Goal: Task Accomplishment & Management: Complete application form

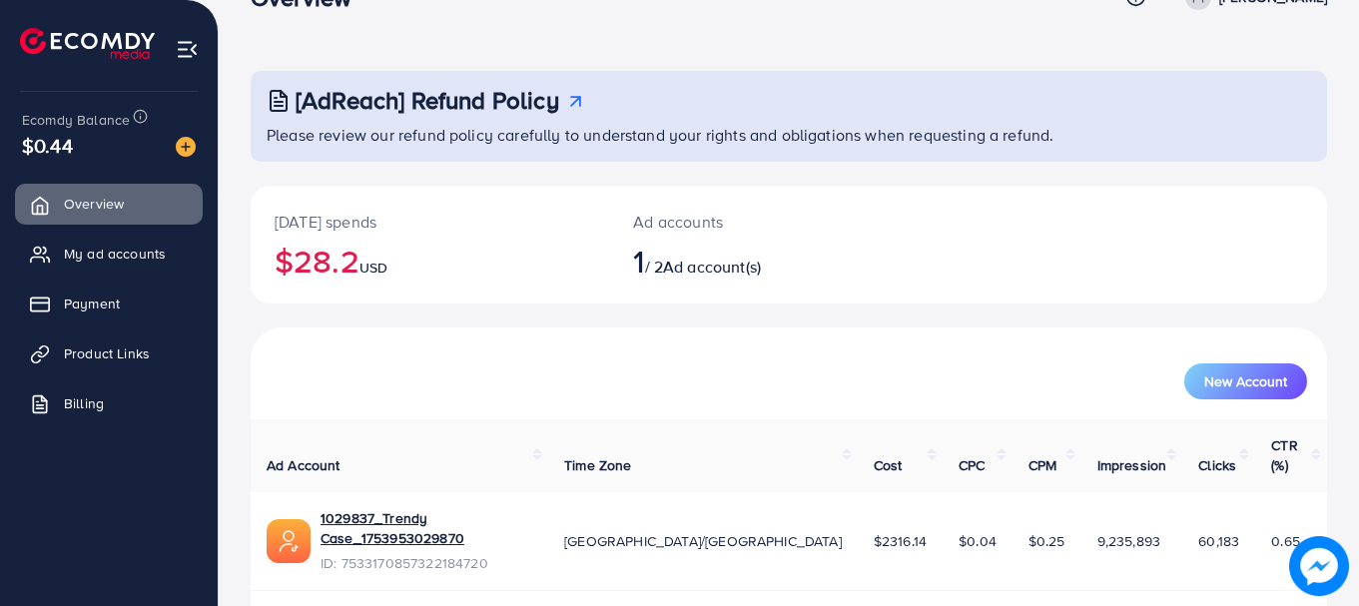
scroll to position [81, 0]
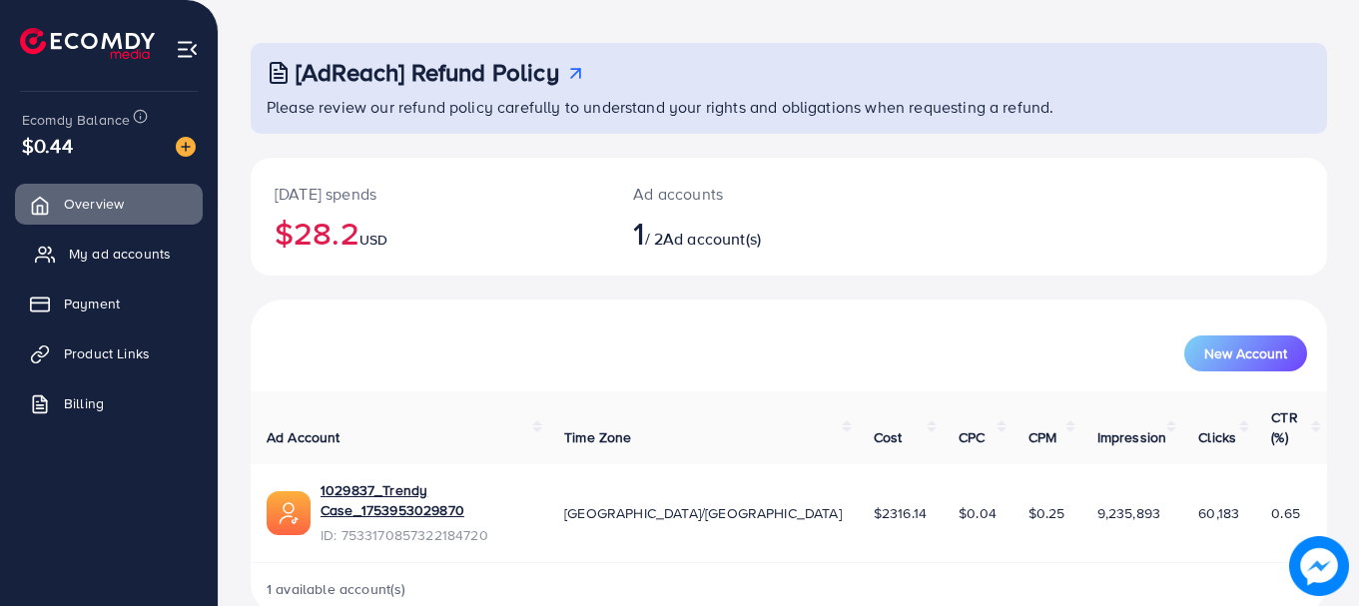
click at [93, 249] on span "My ad accounts" at bounding box center [120, 254] width 102 height 20
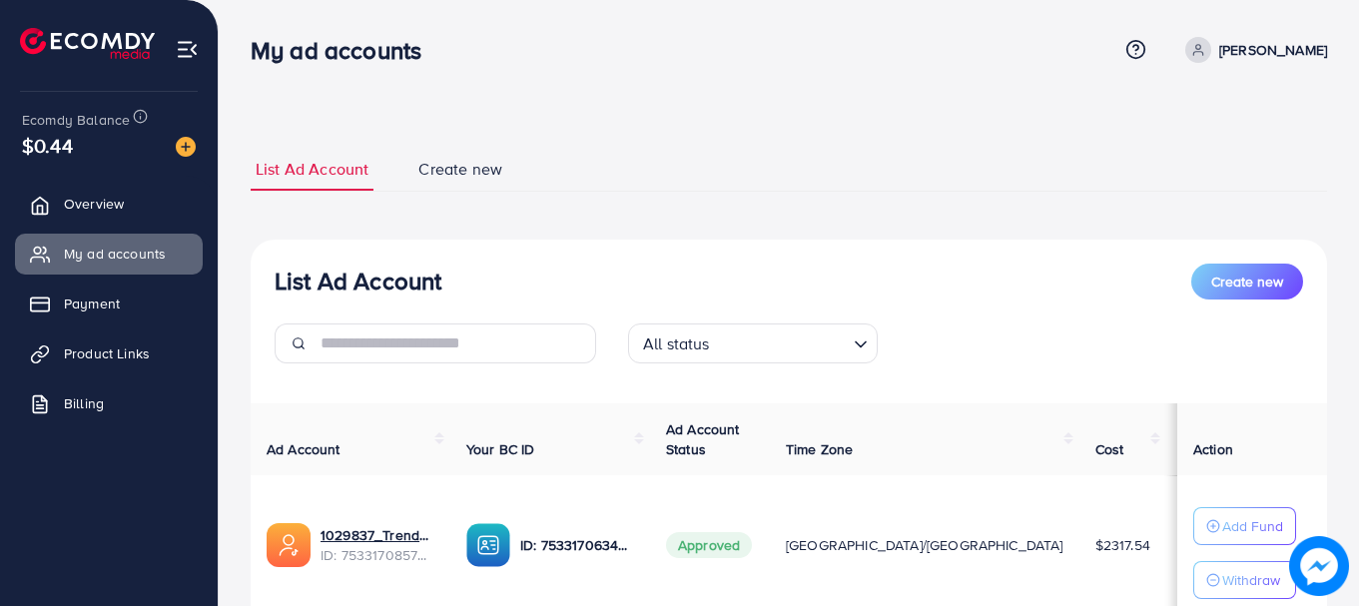
scroll to position [100, 0]
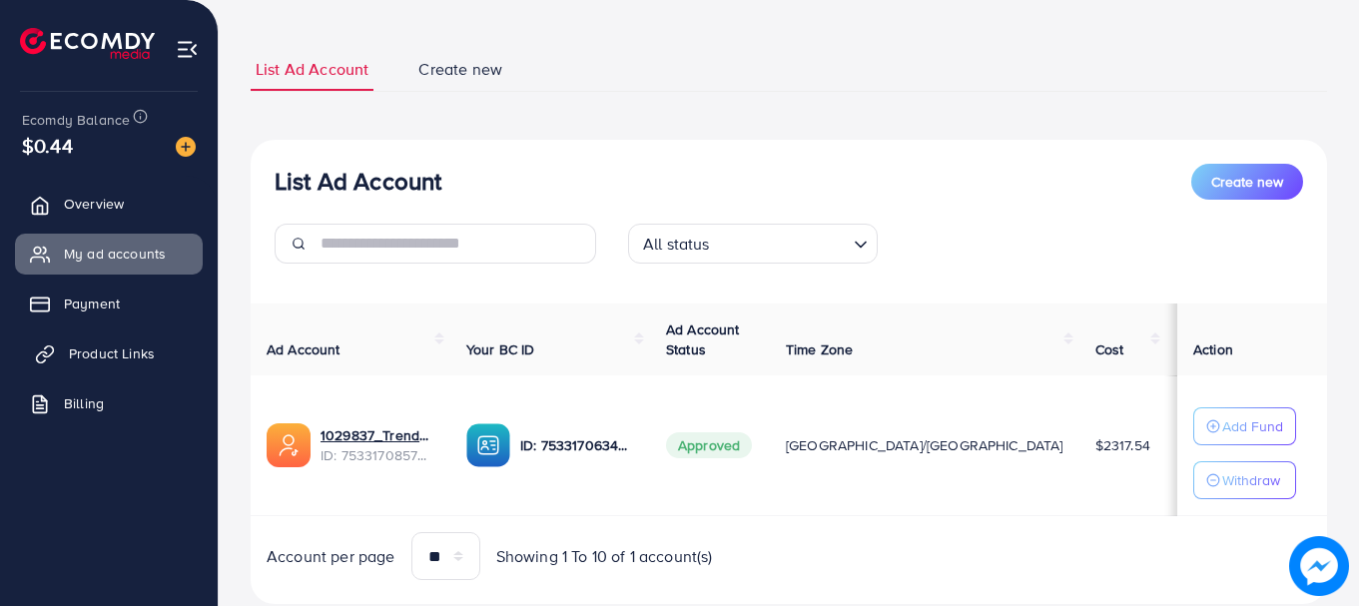
click at [113, 360] on span "Product Links" at bounding box center [112, 353] width 86 height 20
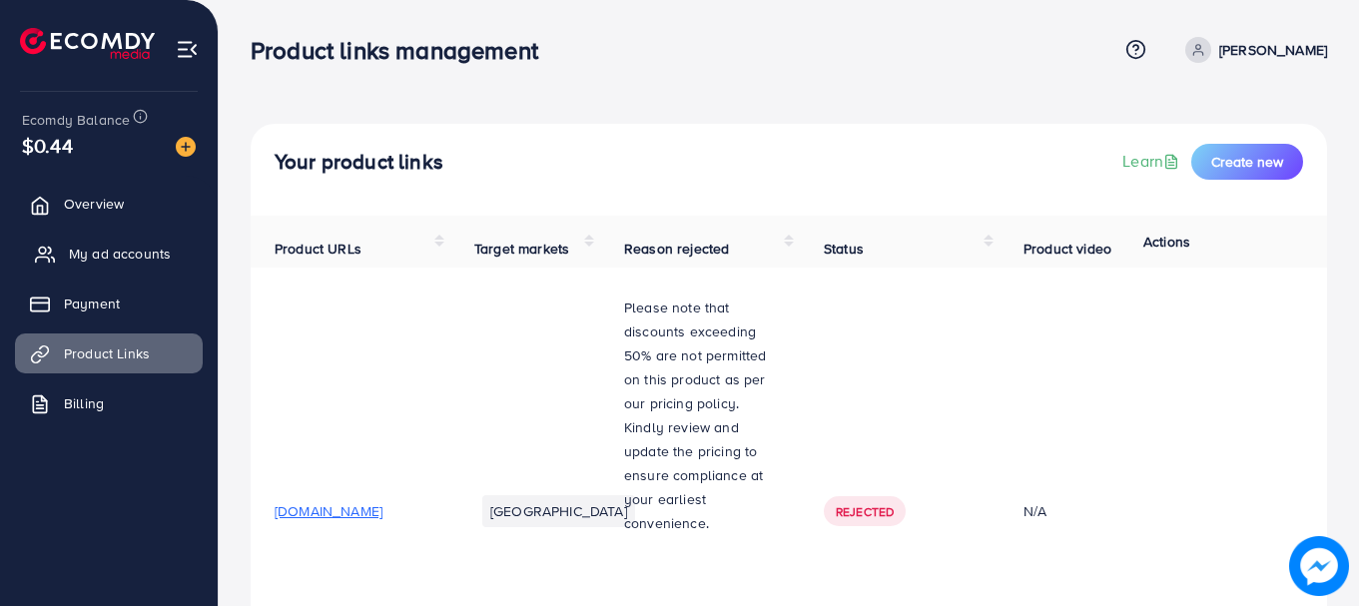
drag, startPoint x: 113, startPoint y: 309, endPoint x: 87, endPoint y: 248, distance: 67.1
click at [1262, 157] on span "Create new" at bounding box center [1247, 162] width 72 height 20
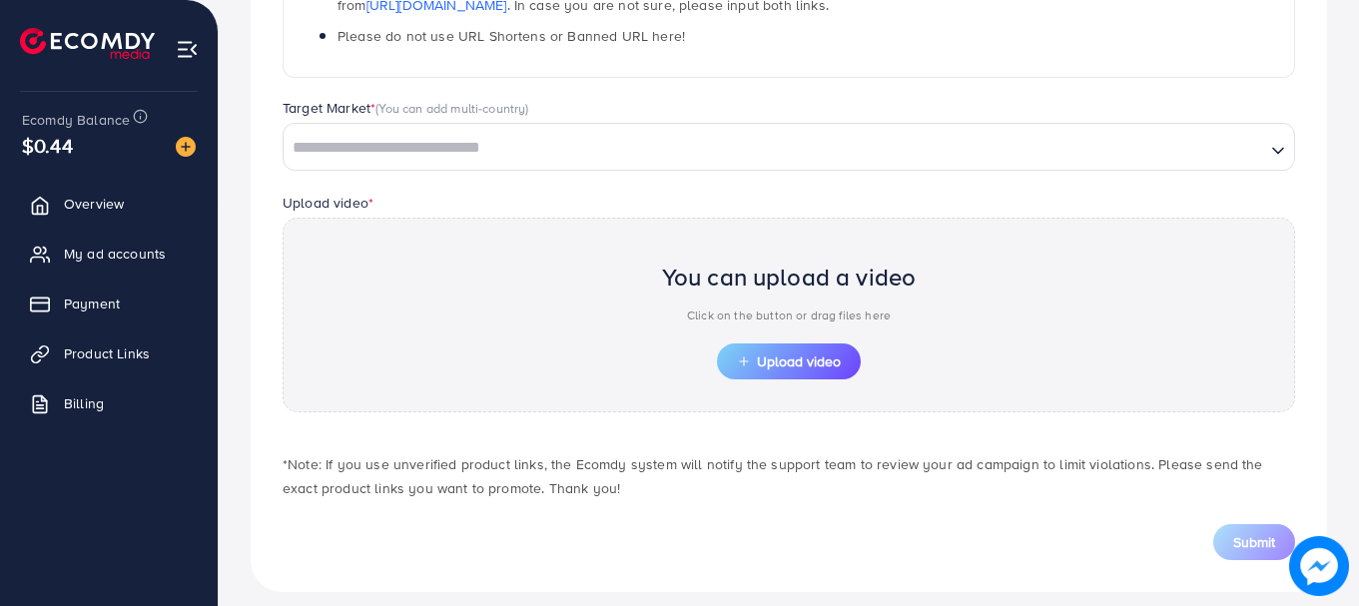
scroll to position [517, 0]
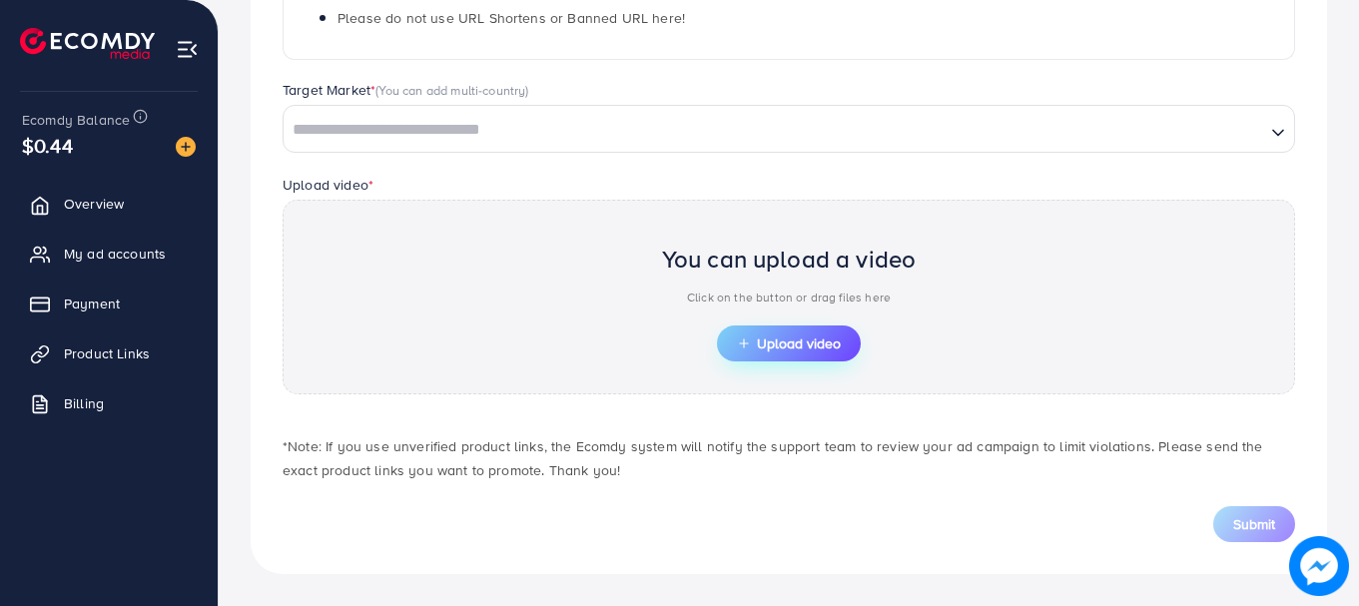
click at [808, 342] on span "Upload video" at bounding box center [789, 343] width 104 height 14
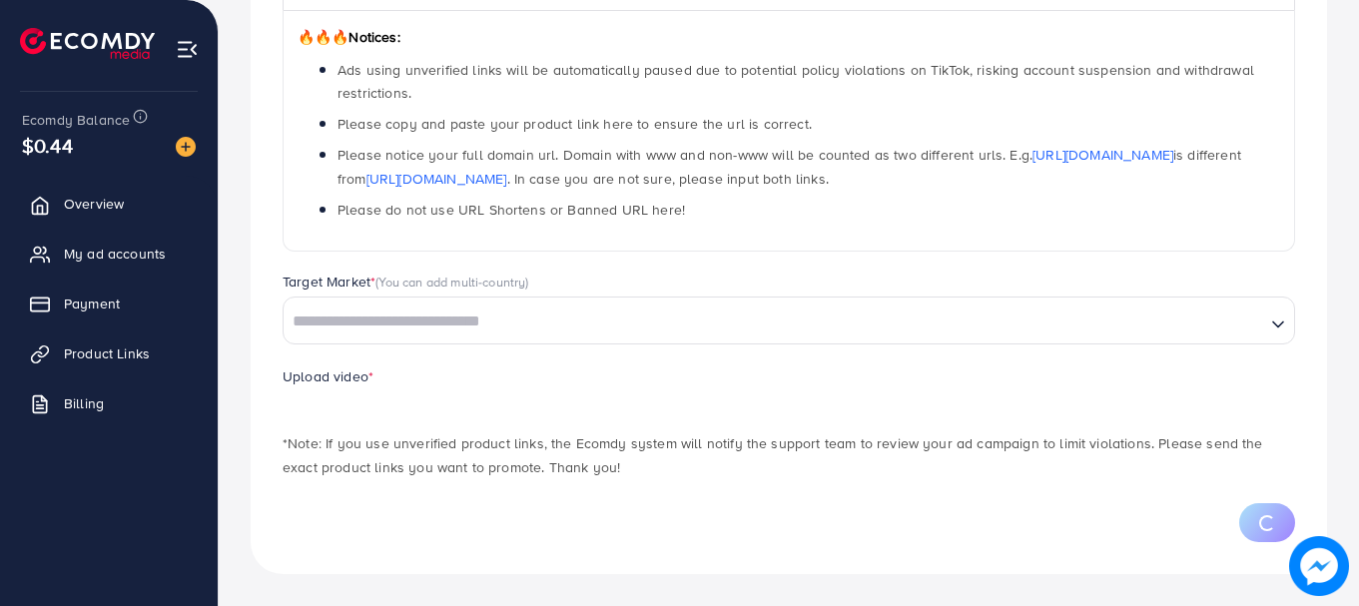
scroll to position [421, 0]
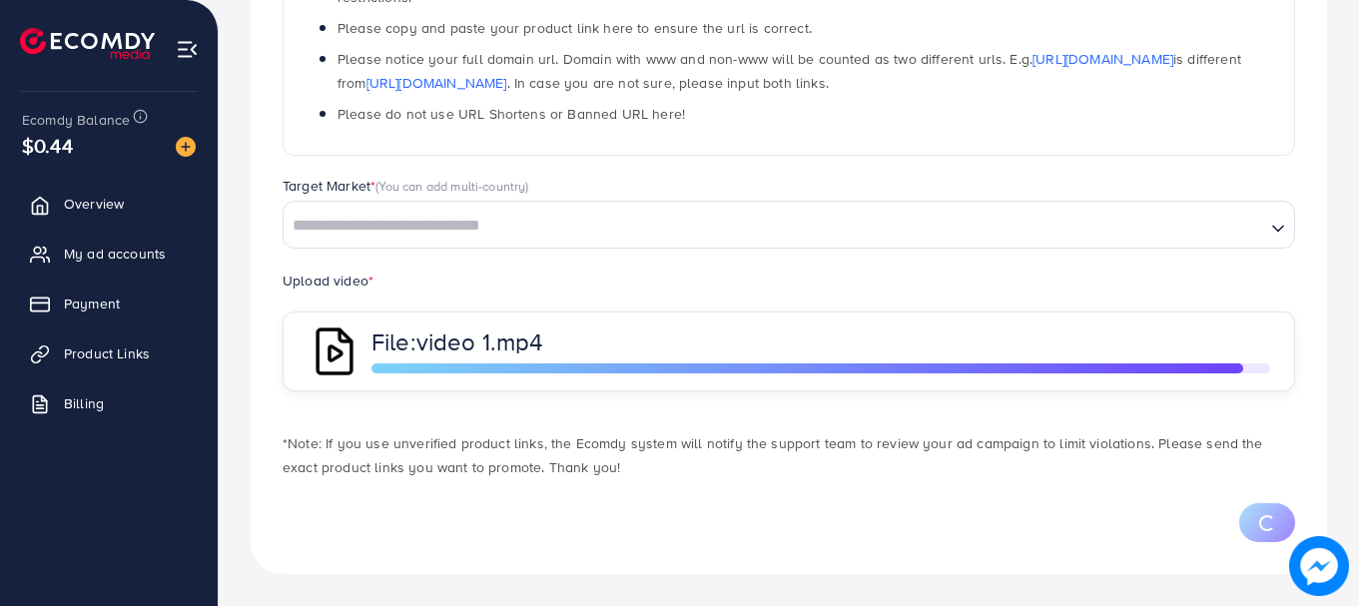
click at [661, 235] on input "Search for option" at bounding box center [774, 226] width 977 height 31
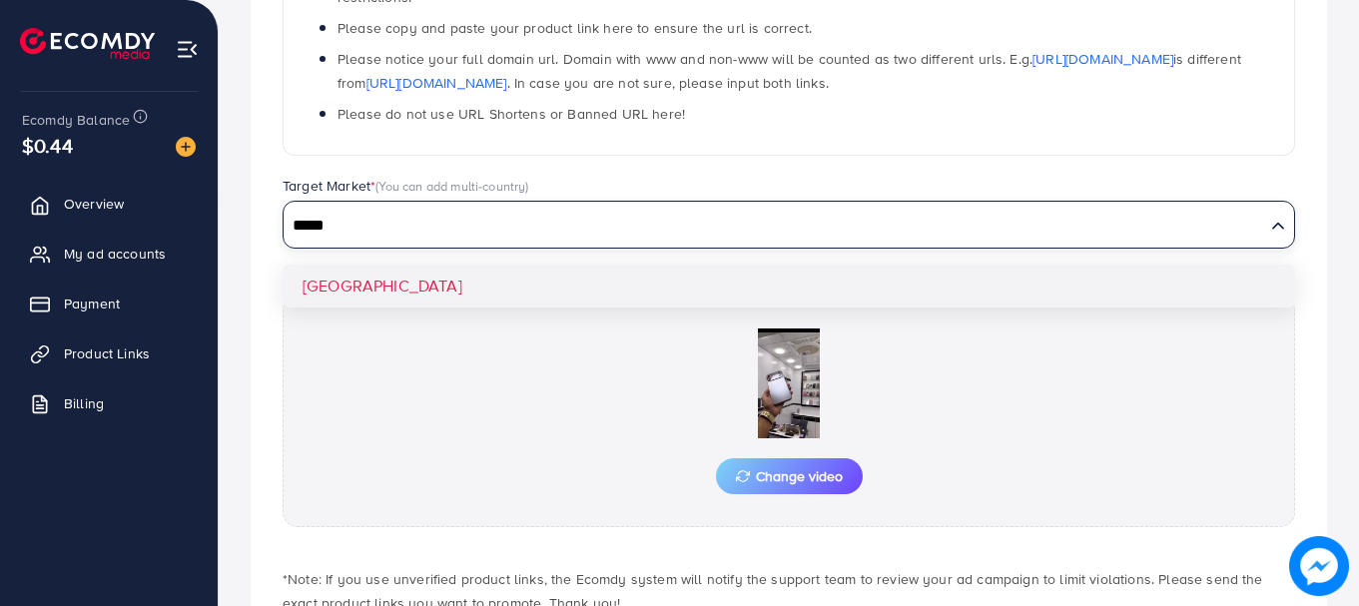
type input "*****"
click at [628, 305] on div "Which products do you want to promote? Product Url * 🔥🔥🔥 Notices: Ads using unv…" at bounding box center [789, 233] width 1076 height 945
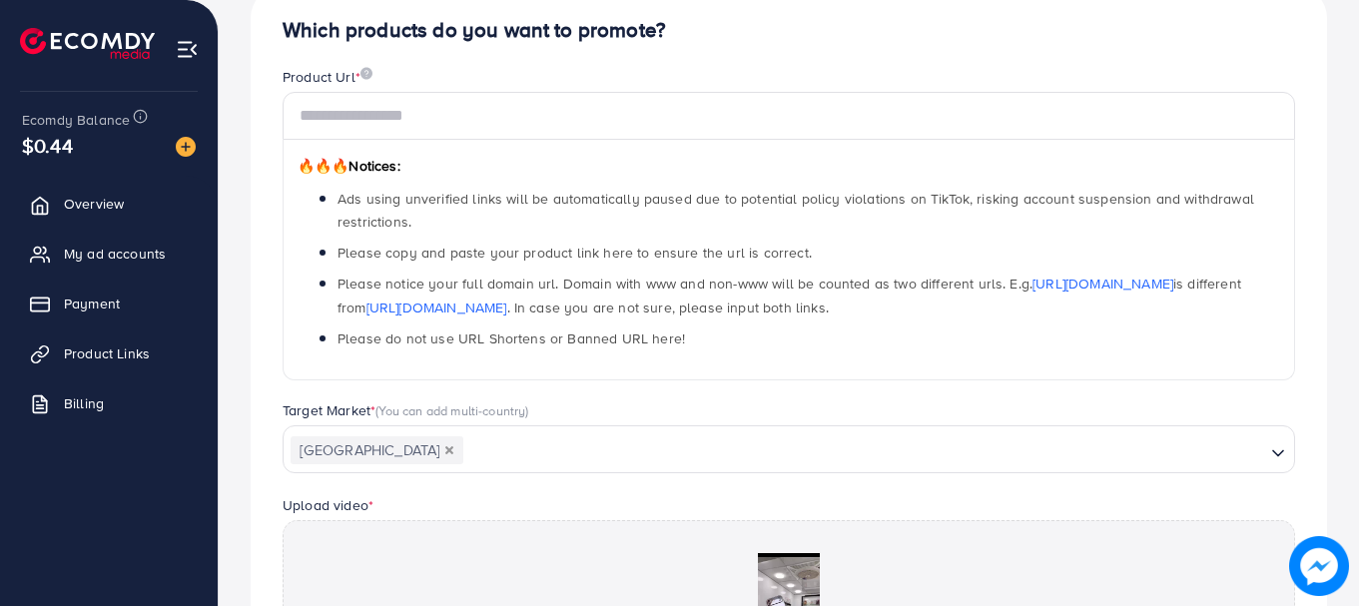
scroll to position [0, 0]
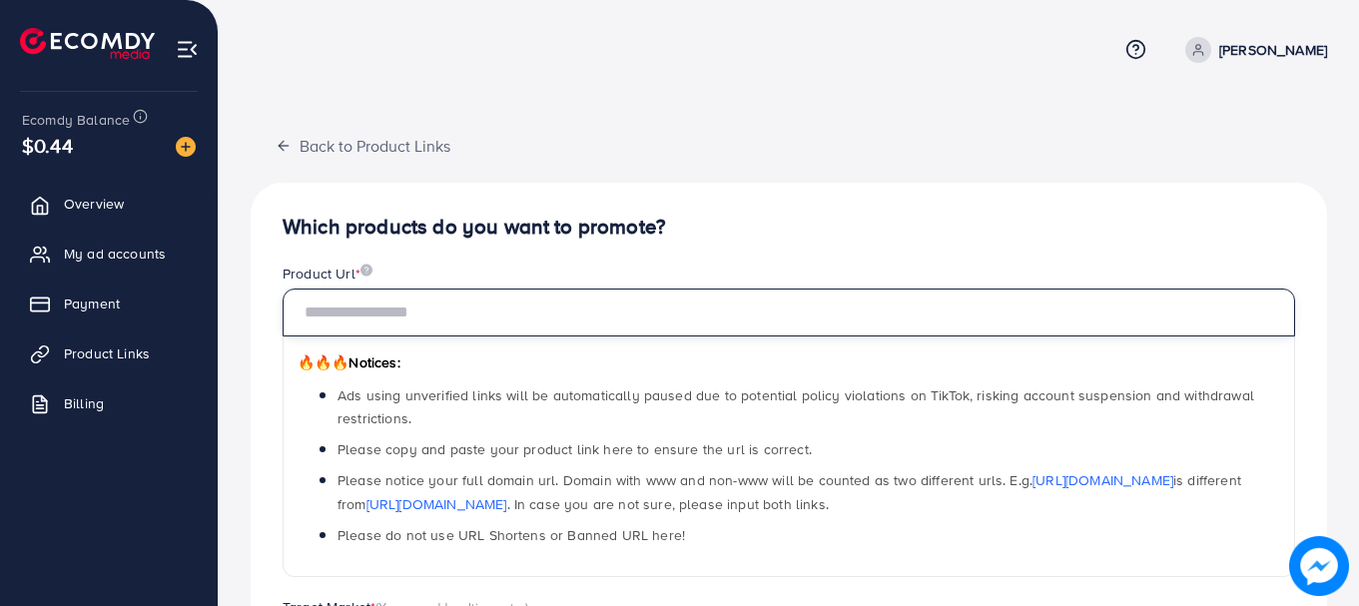
click at [449, 326] on input "text" at bounding box center [789, 313] width 1012 height 48
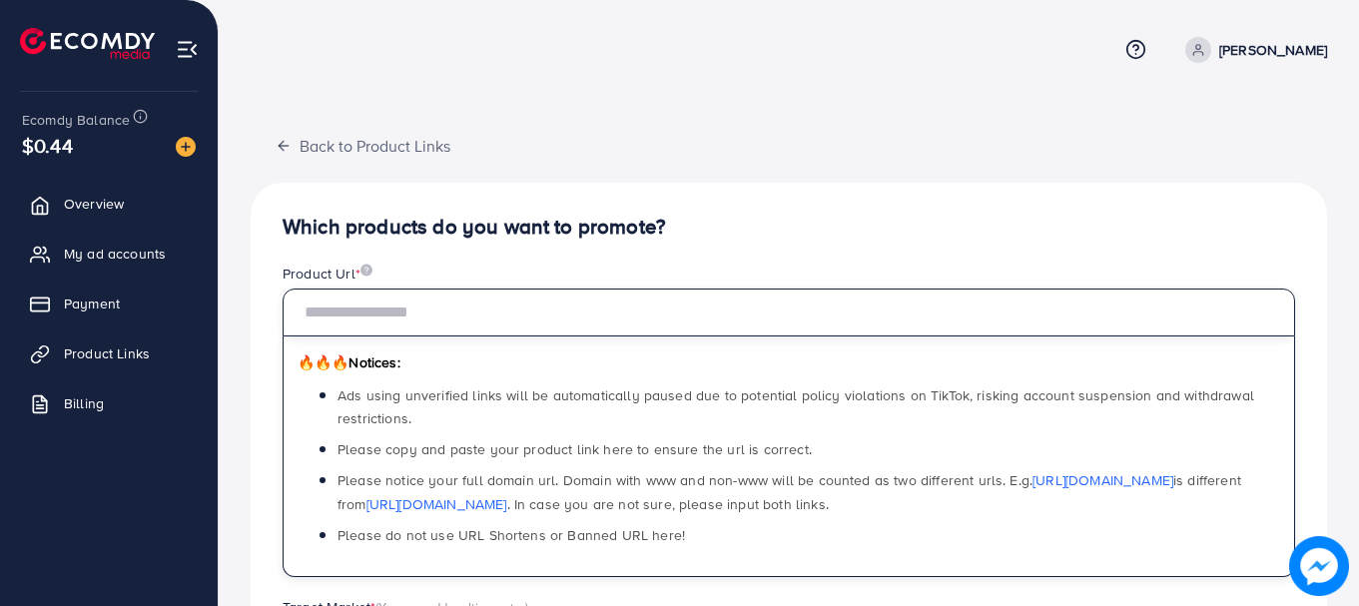
paste input "**********"
type input "**********"
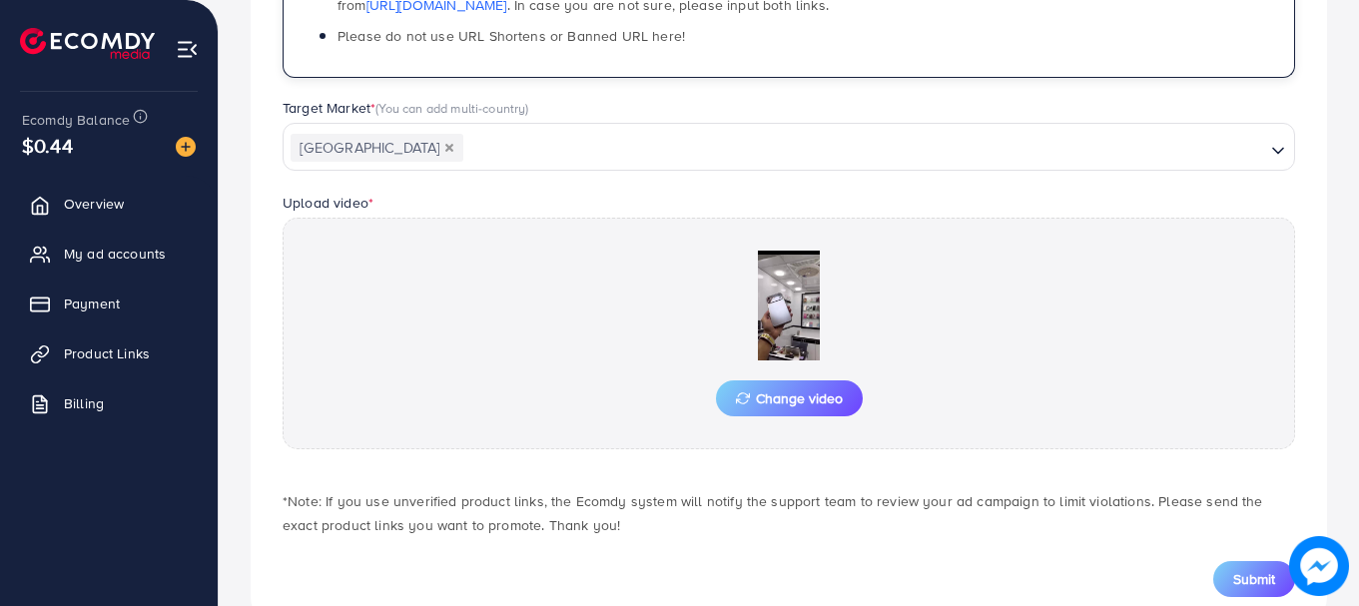
scroll to position [554, 0]
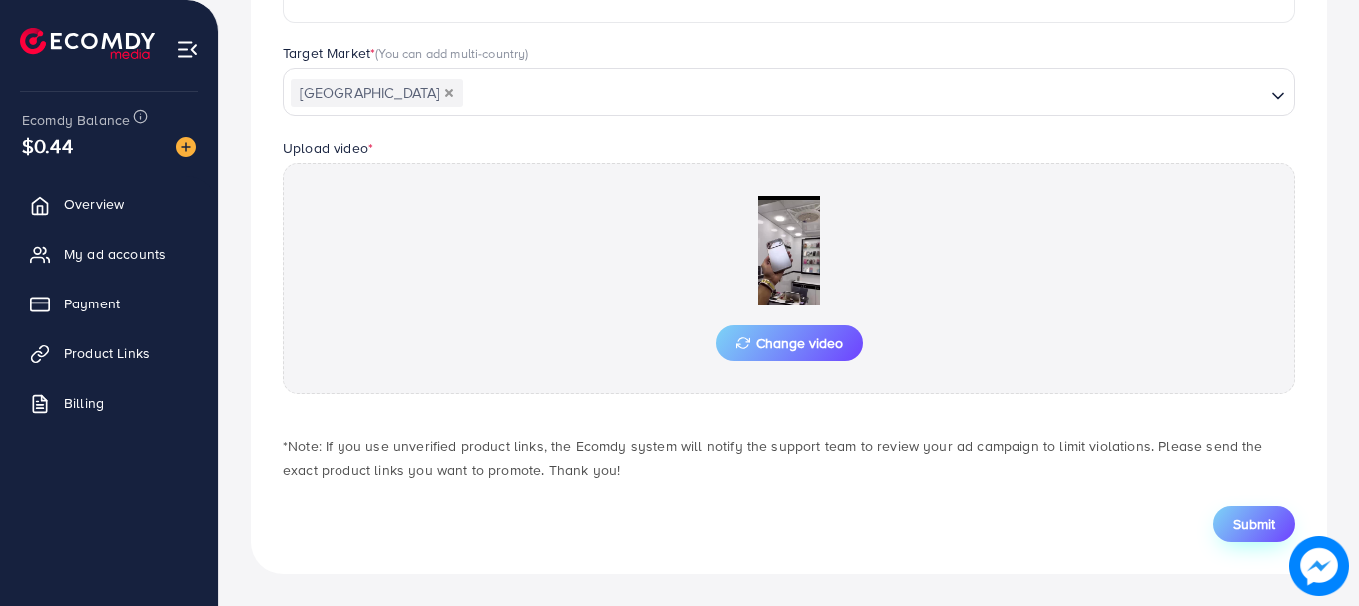
click at [1235, 508] on button "Submit" at bounding box center [1254, 524] width 82 height 36
click at [1250, 511] on button "Submit" at bounding box center [1254, 524] width 82 height 36
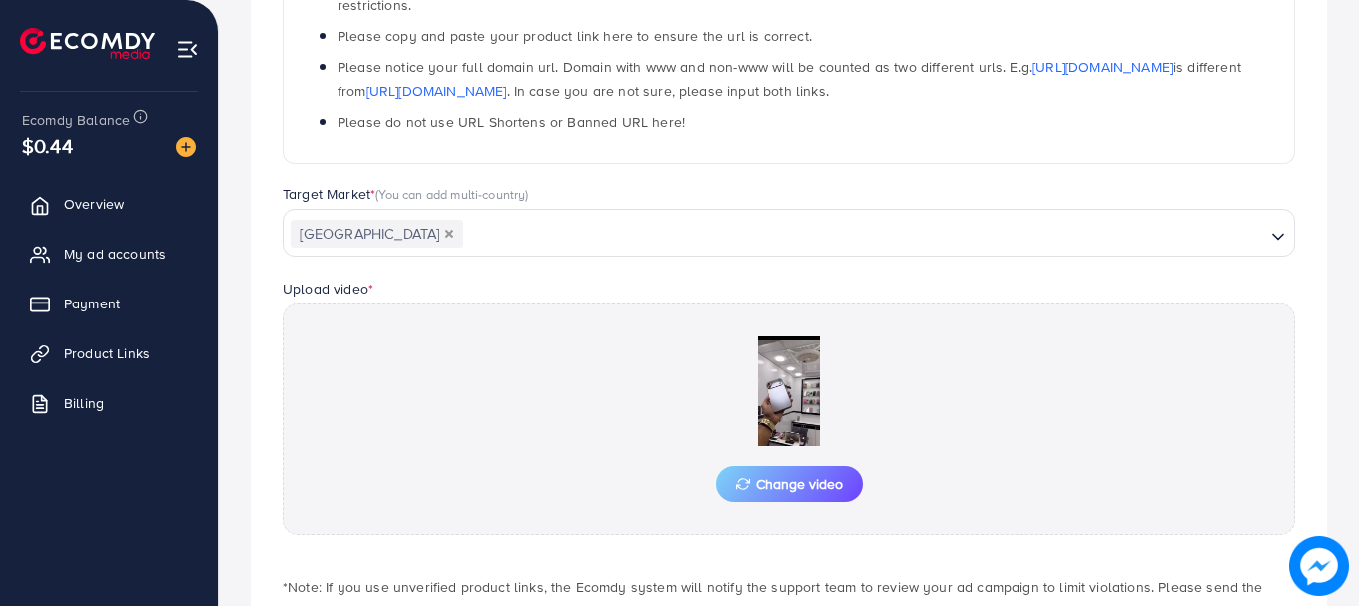
scroll to position [55, 0]
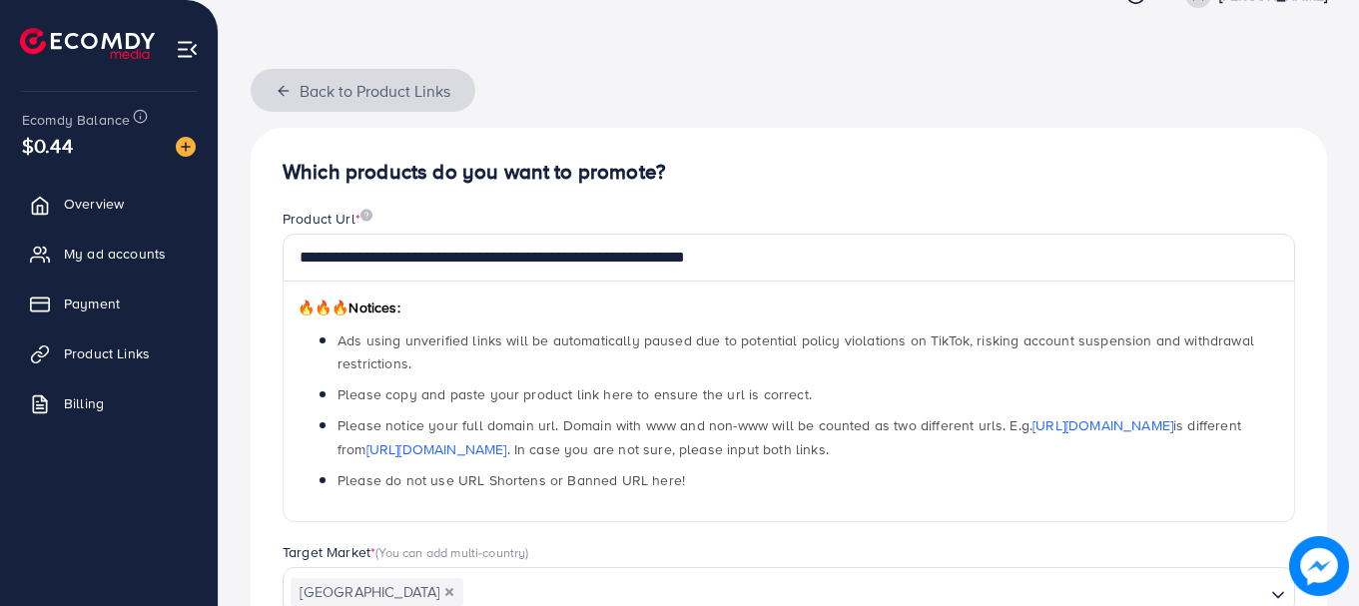
click at [285, 88] on icon "button" at bounding box center [284, 91] width 16 height 16
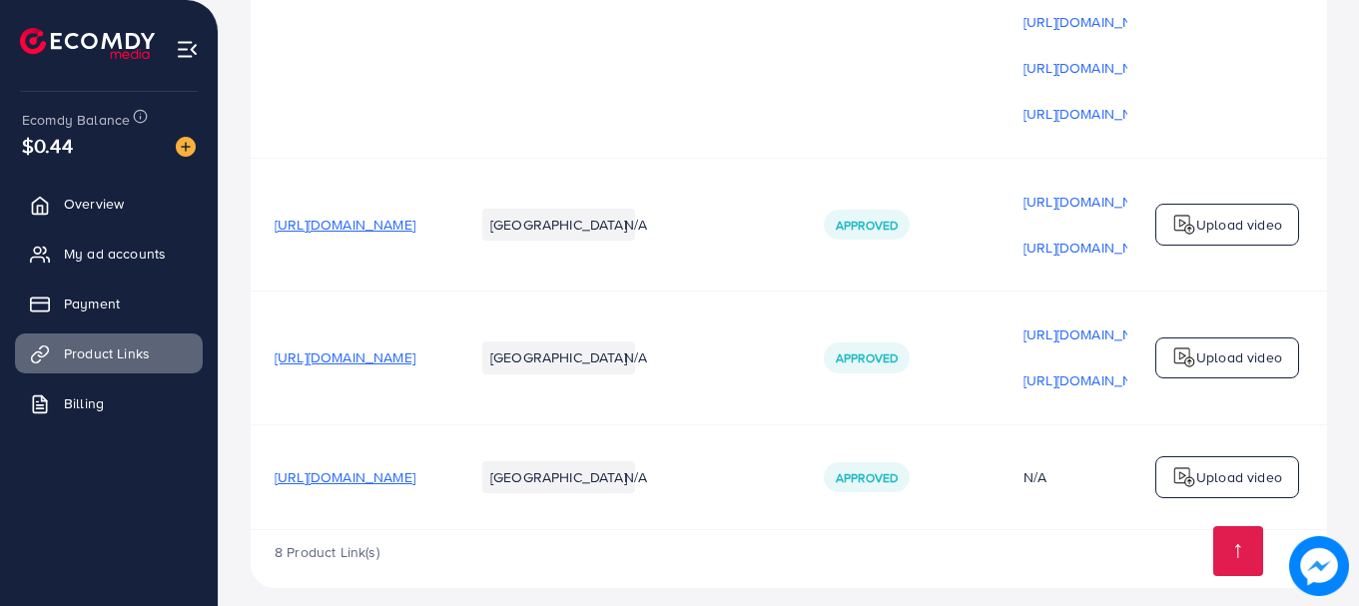
scroll to position [1308, 0]
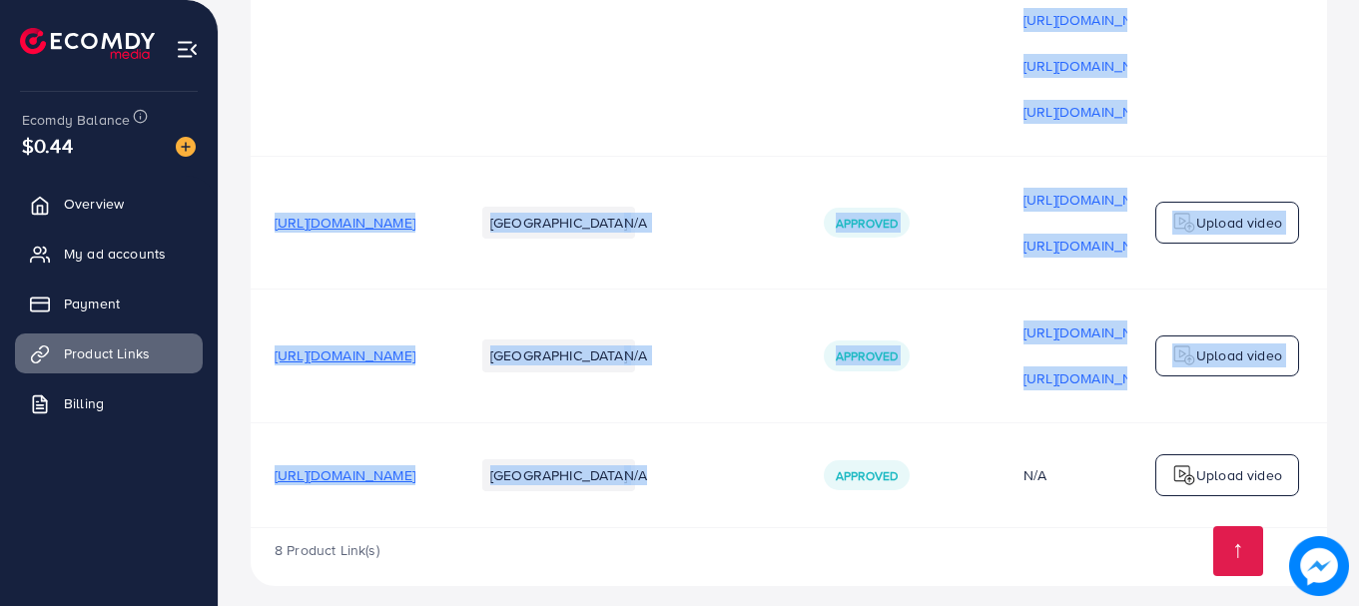
drag, startPoint x: 909, startPoint y: 507, endPoint x: 1114, endPoint y: 511, distance: 204.7
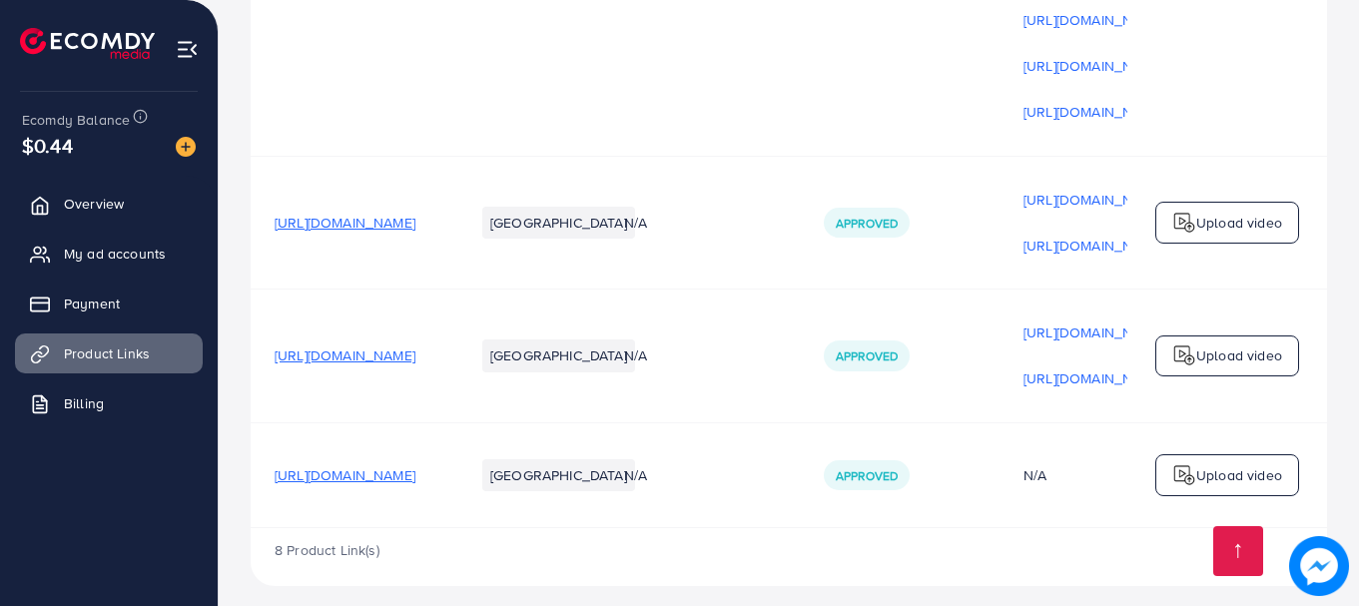
click at [947, 528] on div "8 Product Link(s)" at bounding box center [789, 557] width 1076 height 58
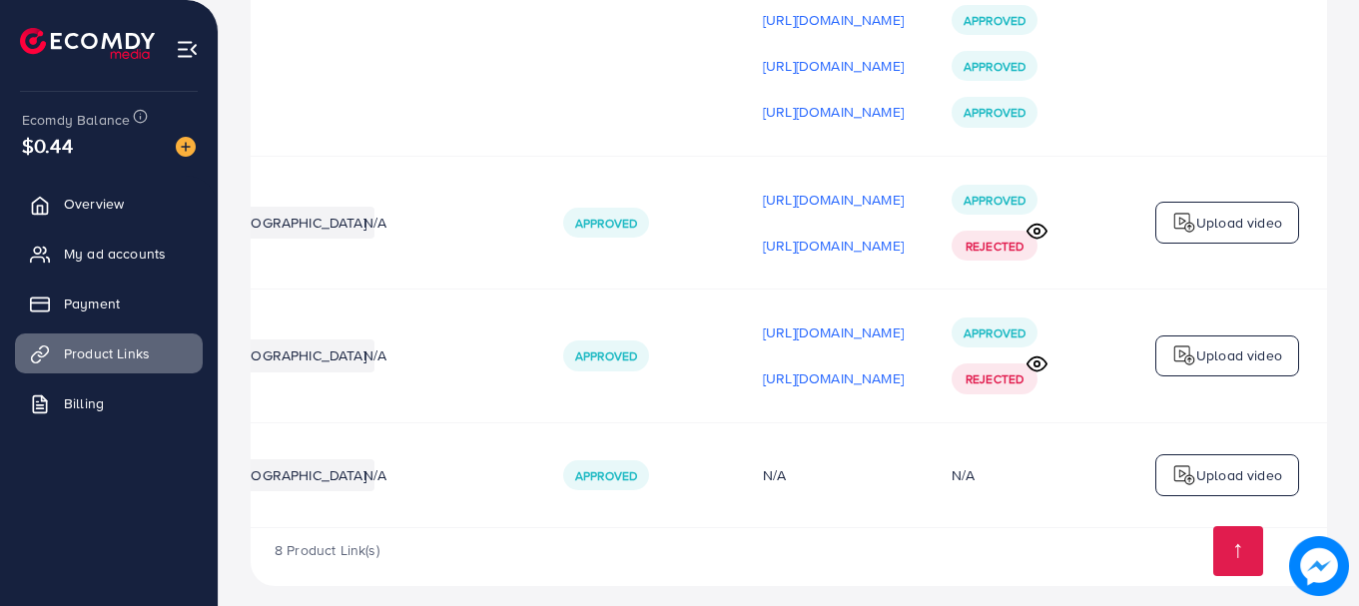
scroll to position [0, 505]
click at [1239, 467] on p "Upload video" at bounding box center [1239, 475] width 86 height 24
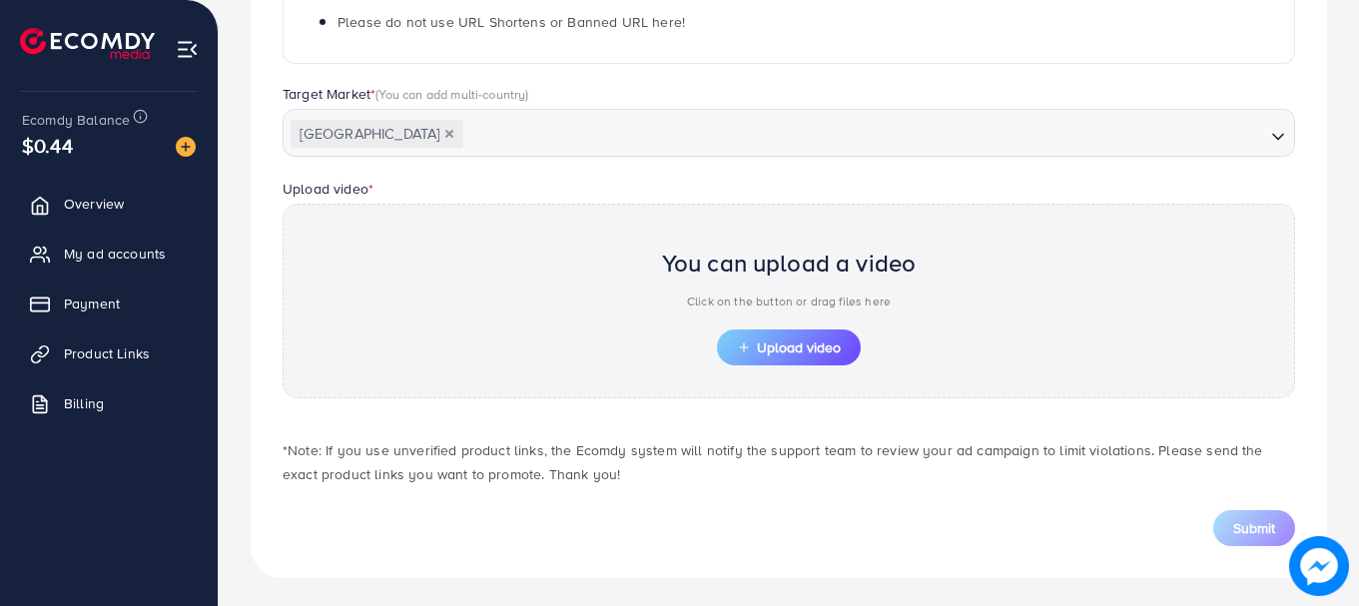
scroll to position [517, 0]
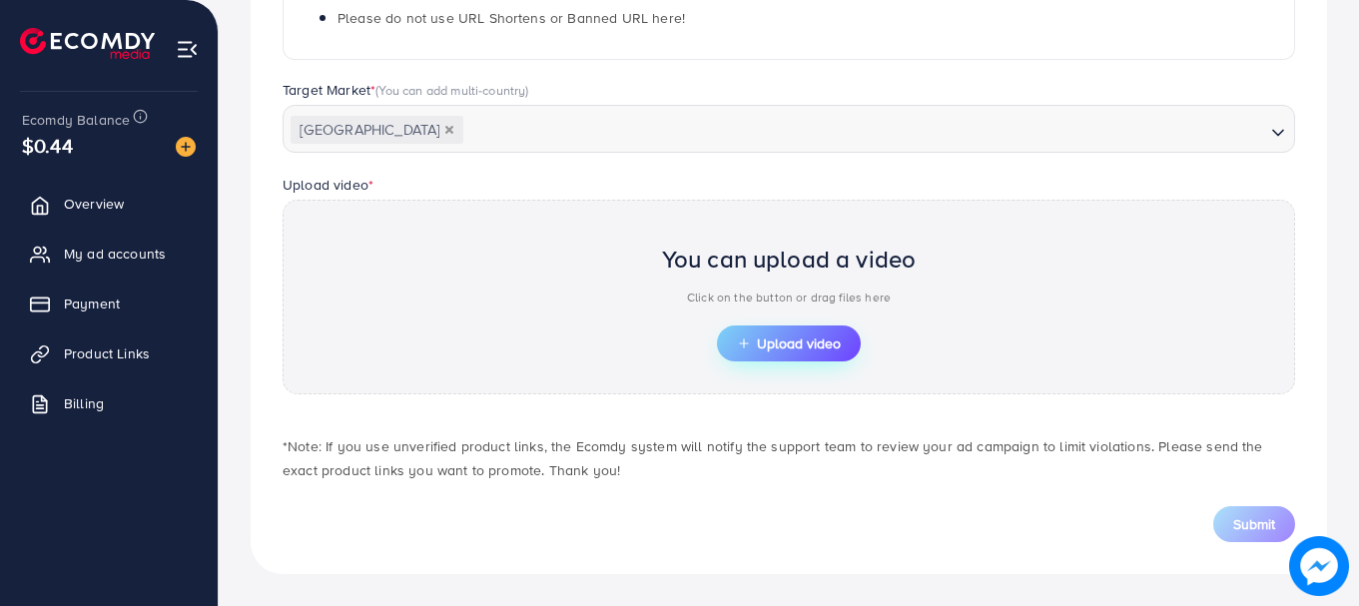
click at [794, 350] on span "Upload video" at bounding box center [789, 343] width 104 height 14
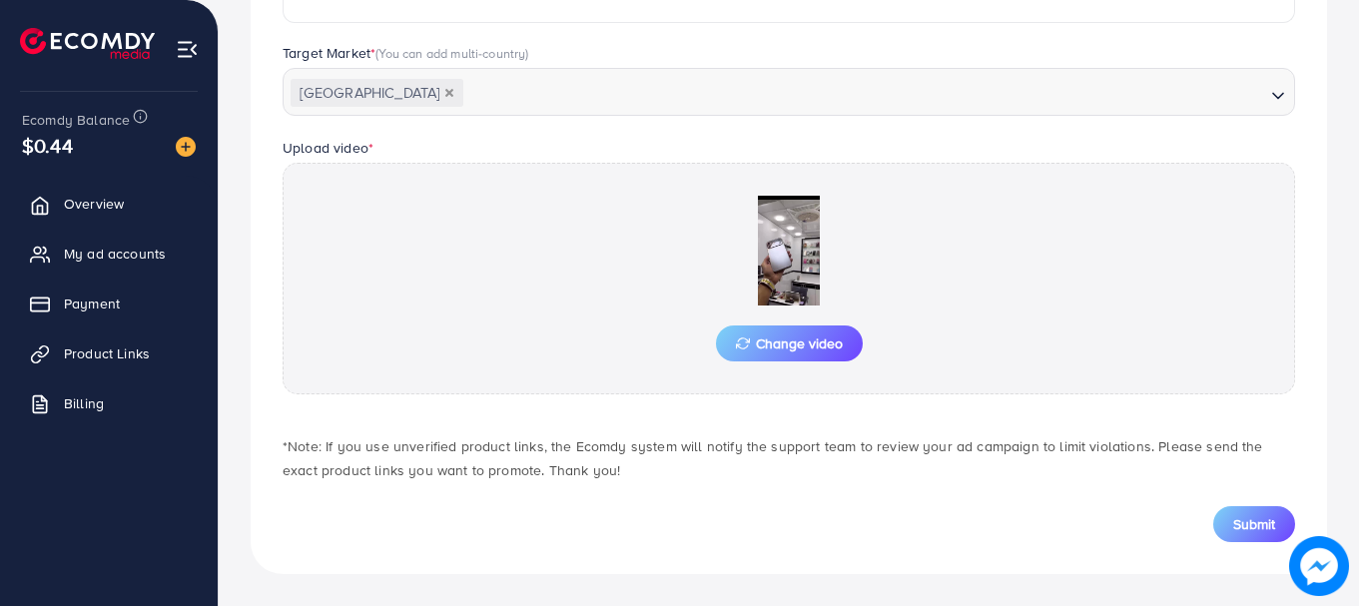
scroll to position [55, 0]
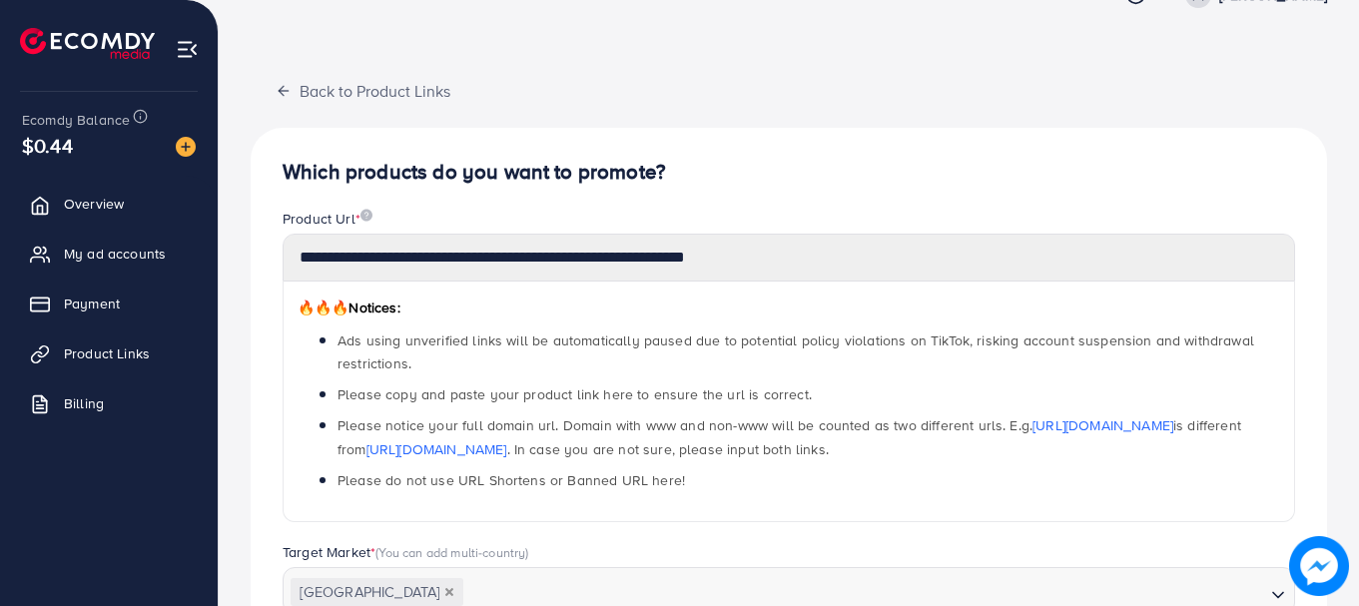
click at [1011, 167] on h4 "Which products do you want to promote?" at bounding box center [789, 172] width 1012 height 25
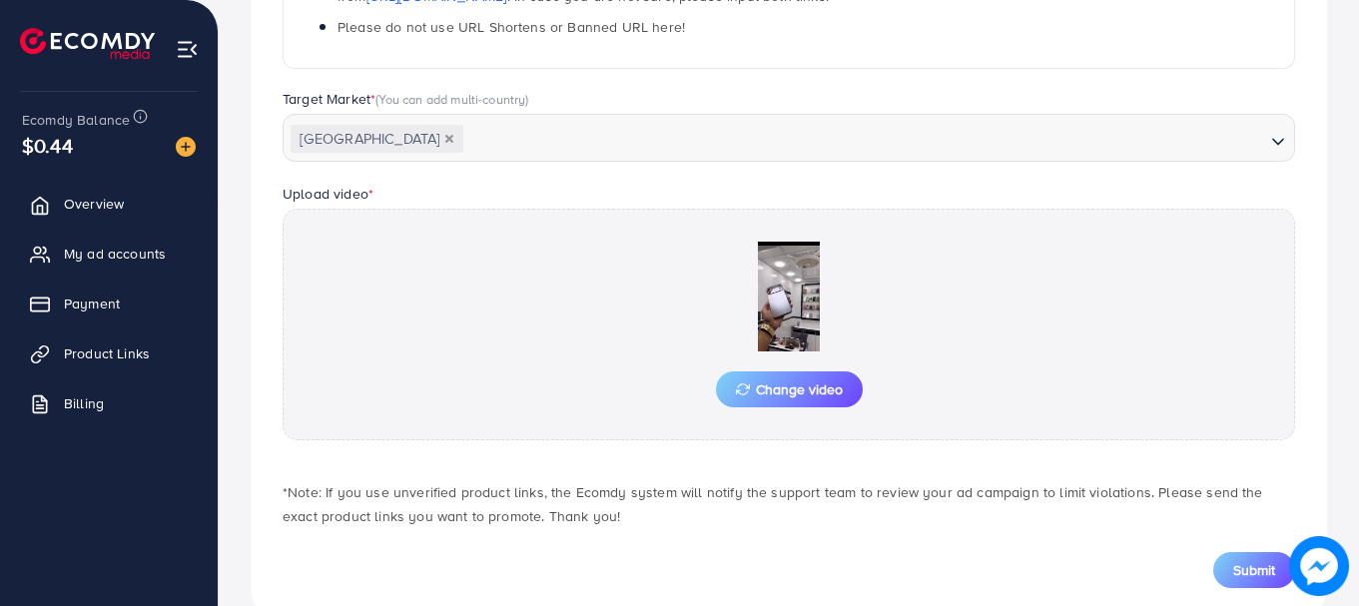
scroll to position [554, 0]
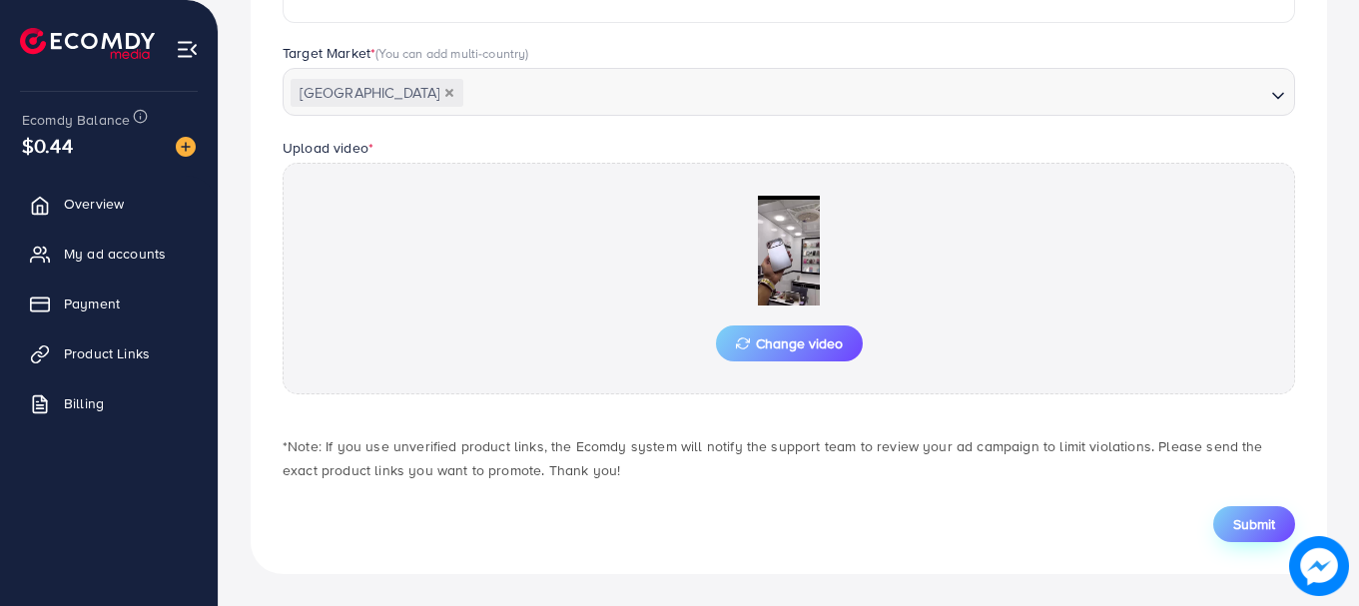
click at [1253, 529] on span "Submit" at bounding box center [1254, 524] width 42 height 20
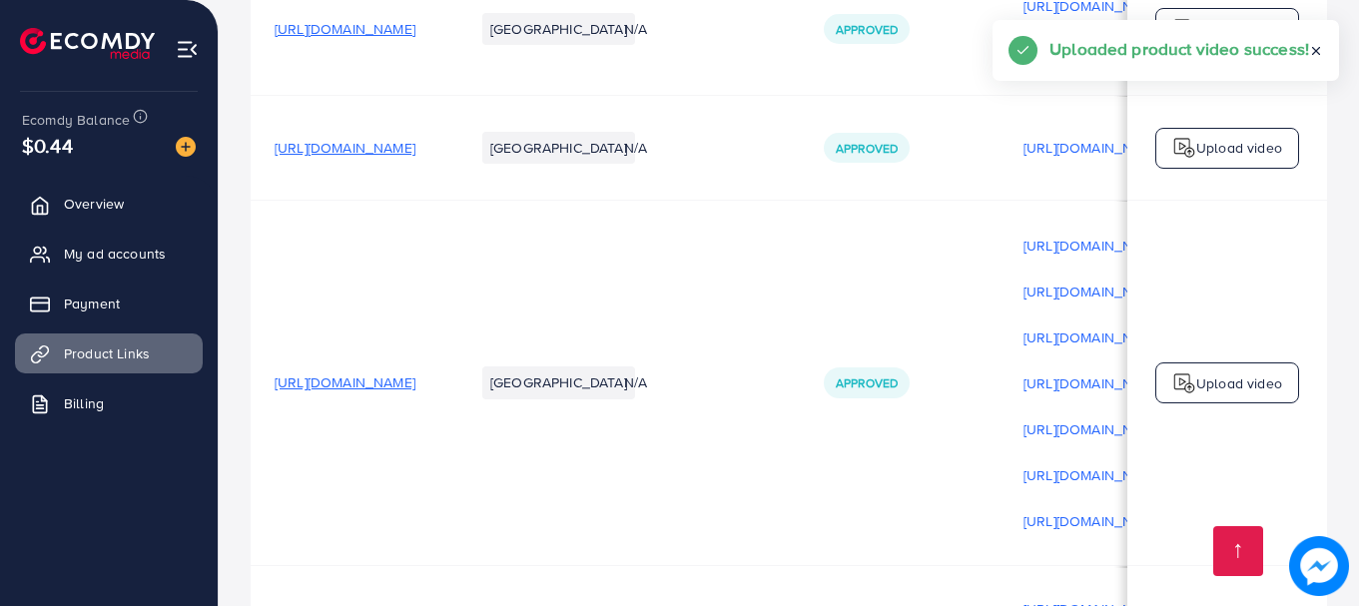
scroll to position [1308, 0]
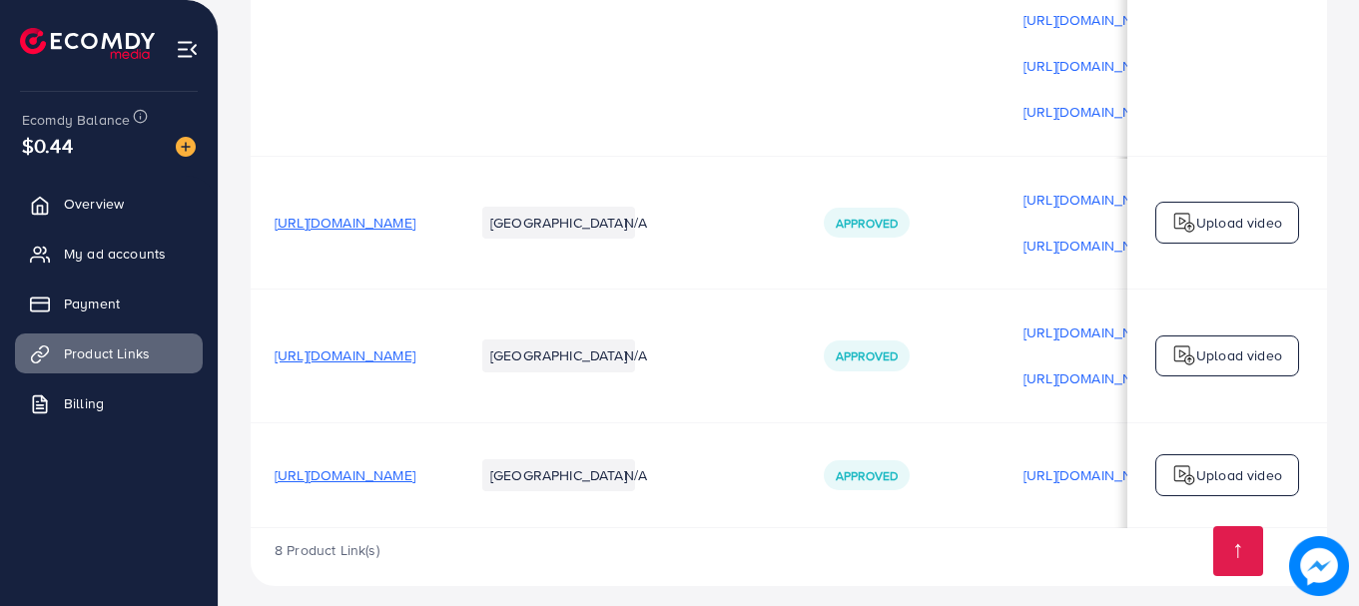
drag, startPoint x: 869, startPoint y: 515, endPoint x: 1031, endPoint y: 515, distance: 162.7
drag, startPoint x: 941, startPoint y: 507, endPoint x: 1170, endPoint y: 504, distance: 228.6
click at [1170, 504] on tr "https://trendycase.pk/products/new-froasted-thin-case-for-iphone Pakistan N/A A…" at bounding box center [919, 474] width 1337 height 105
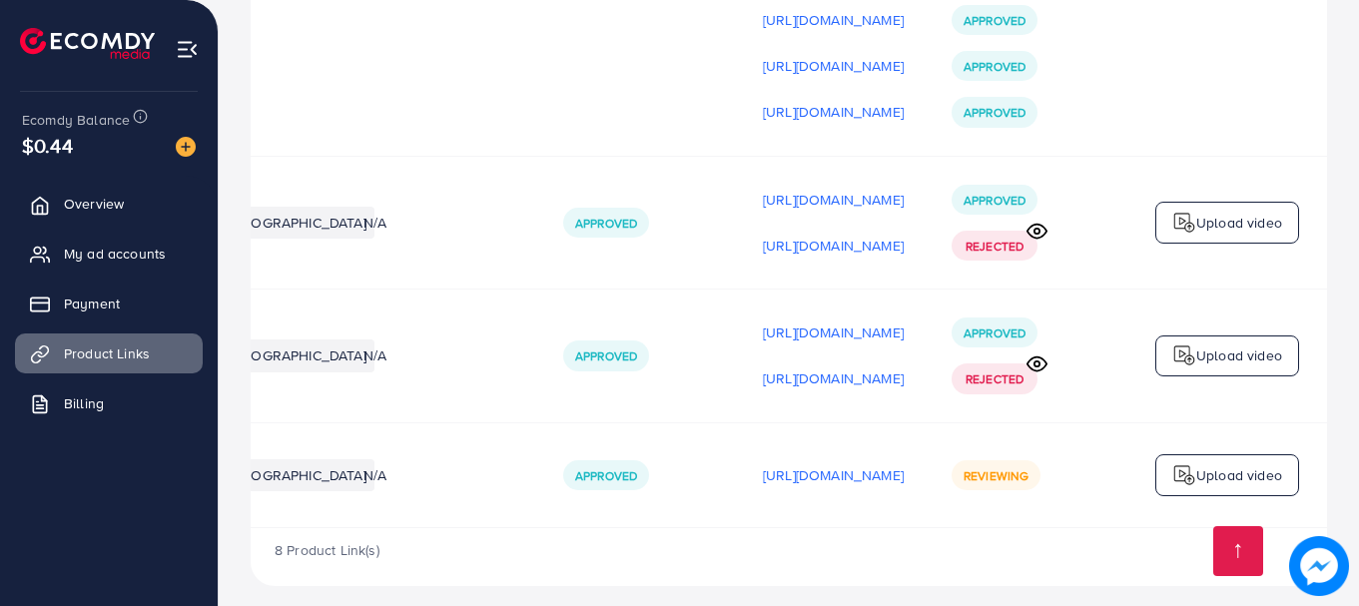
click at [1005, 536] on div "8 Product Link(s)" at bounding box center [789, 557] width 1076 height 58
click at [1230, 432] on td "Upload video" at bounding box center [1227, 474] width 200 height 105
click at [1234, 463] on p "Upload video" at bounding box center [1239, 475] width 86 height 24
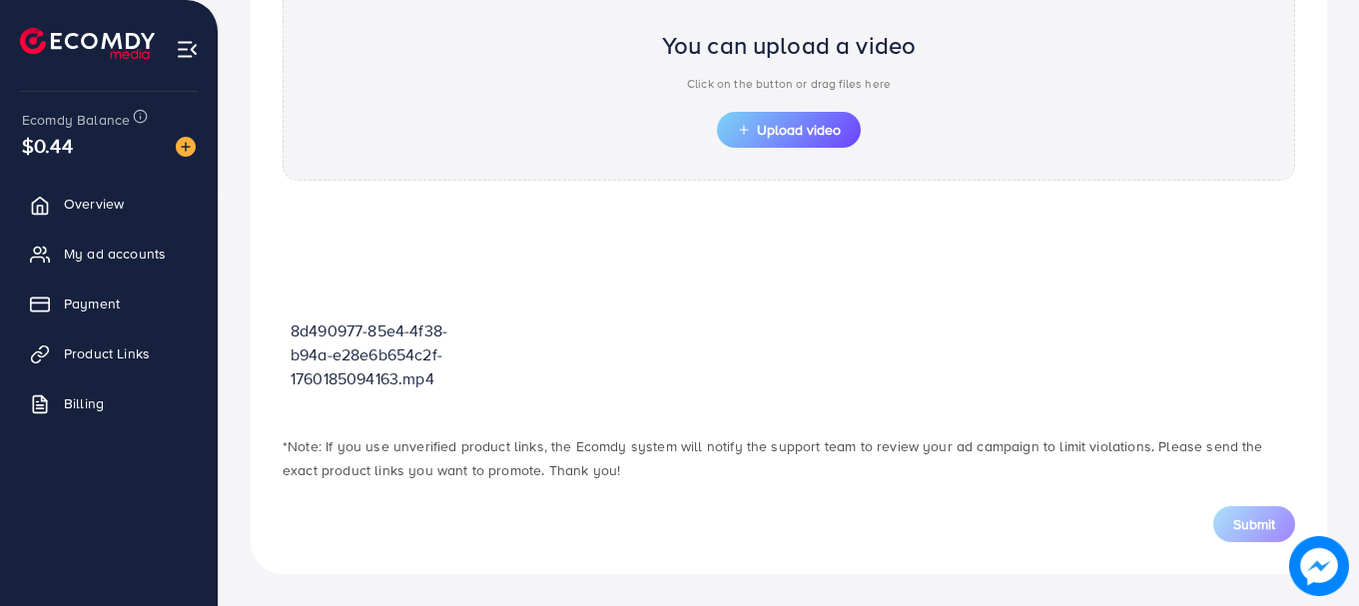
scroll to position [717, 0]
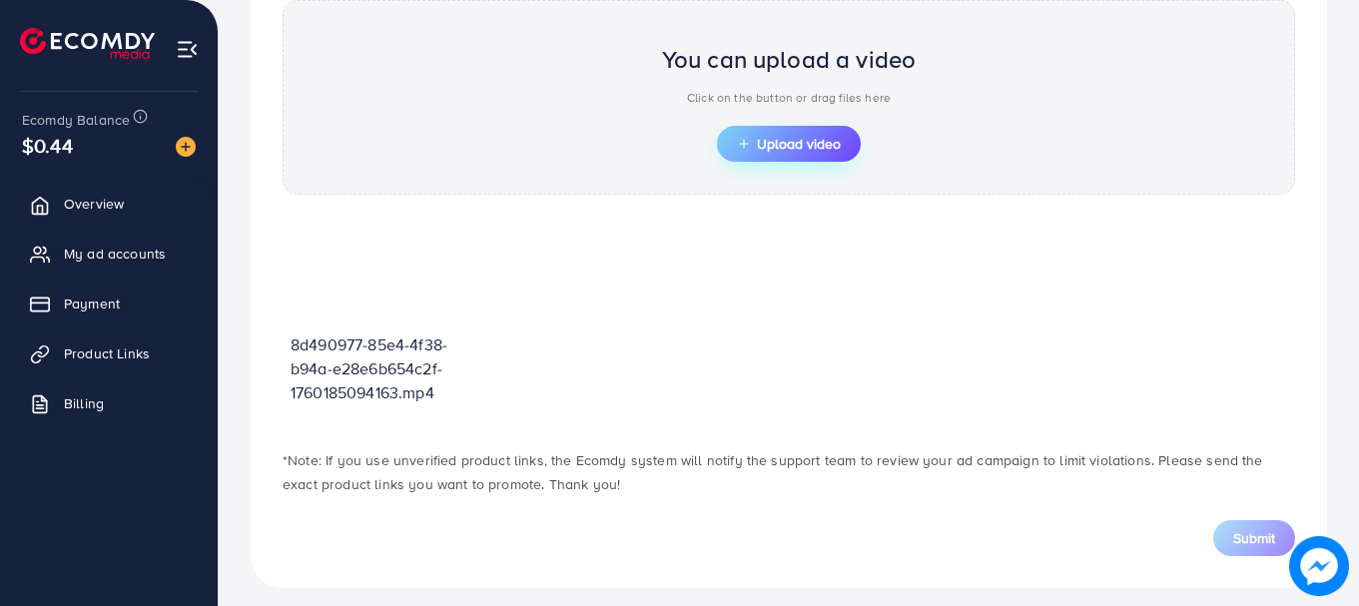
click at [780, 137] on span "Upload video" at bounding box center [789, 144] width 104 height 14
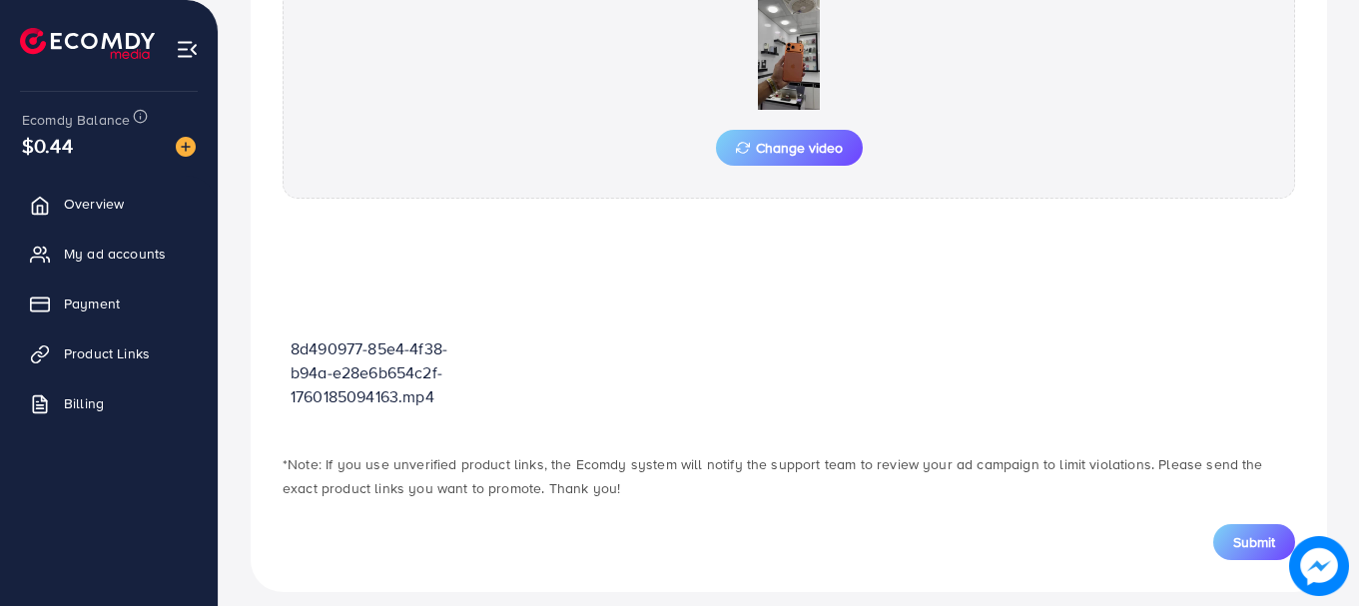
scroll to position [768, 0]
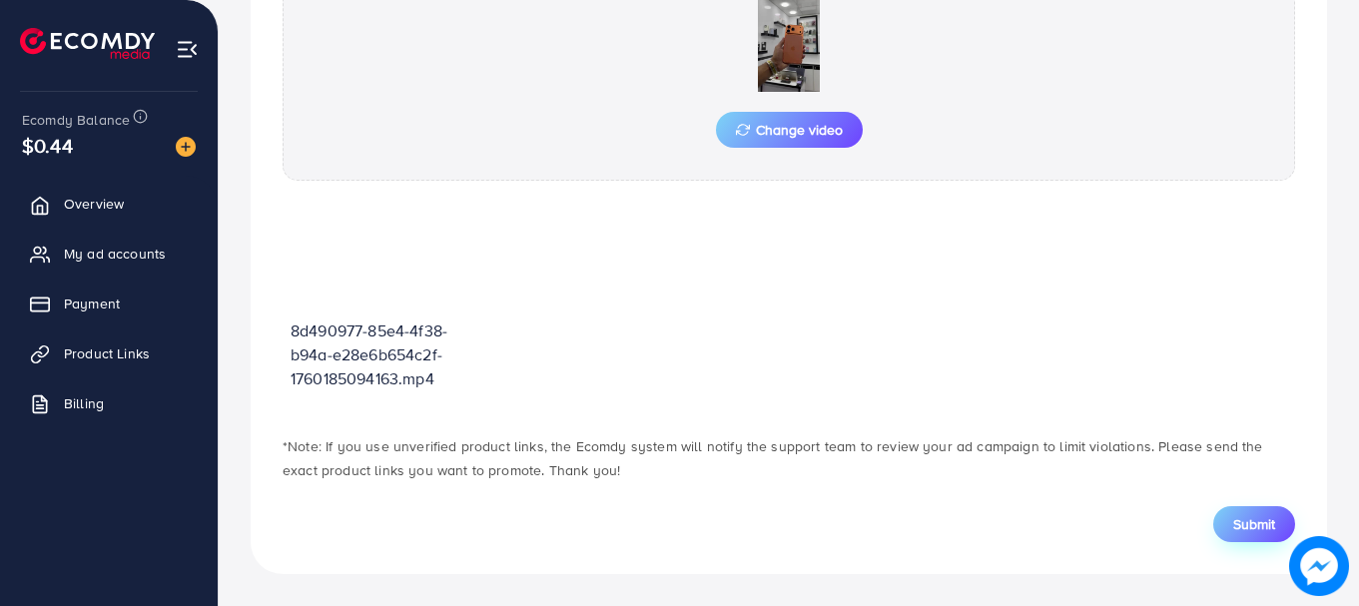
click at [1263, 529] on span "Submit" at bounding box center [1254, 524] width 42 height 20
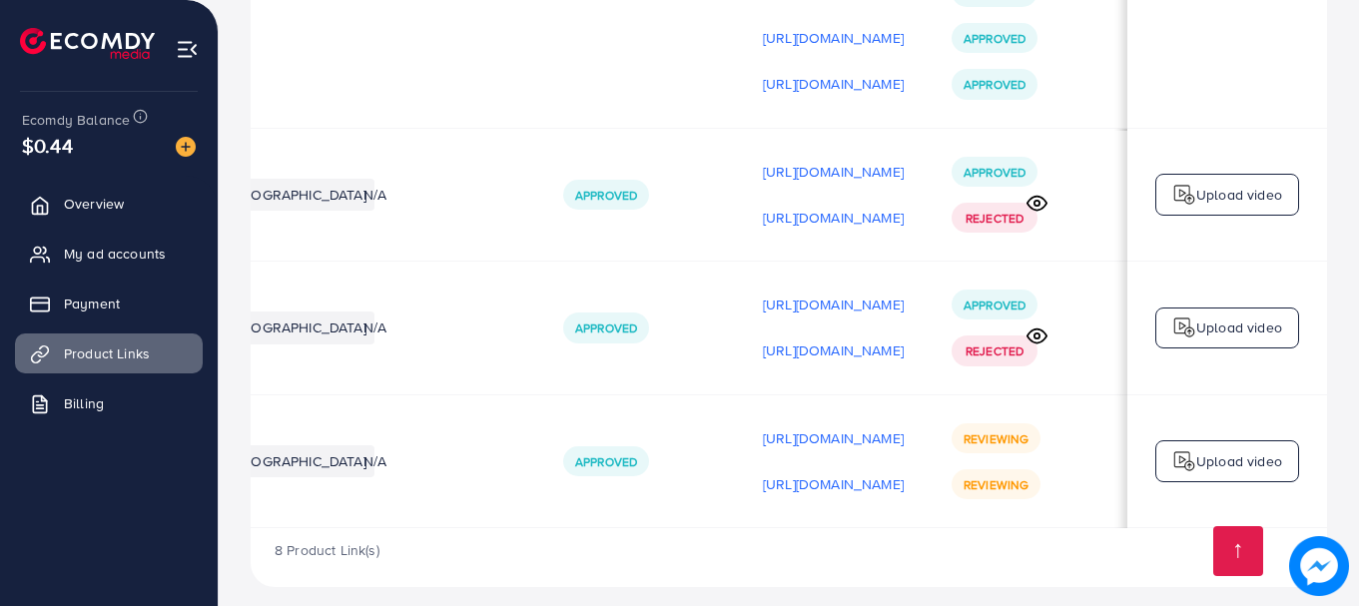
scroll to position [0, 505]
click at [1248, 449] on p "Upload video" at bounding box center [1239, 461] width 86 height 24
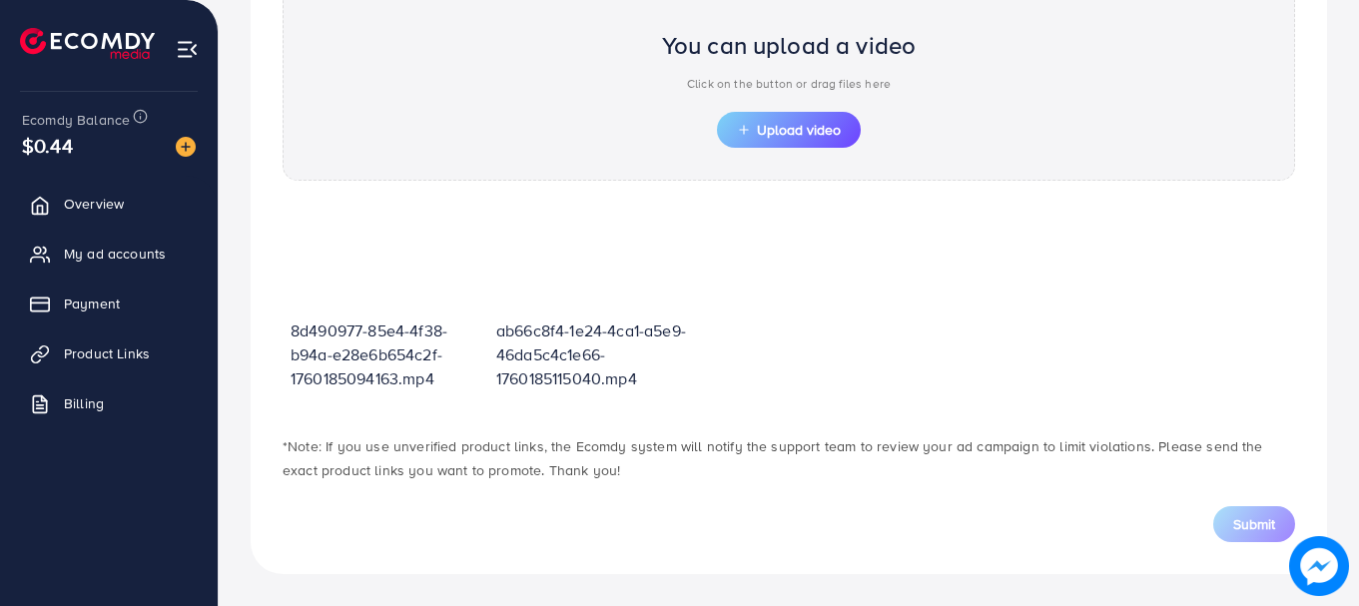
scroll to position [717, 0]
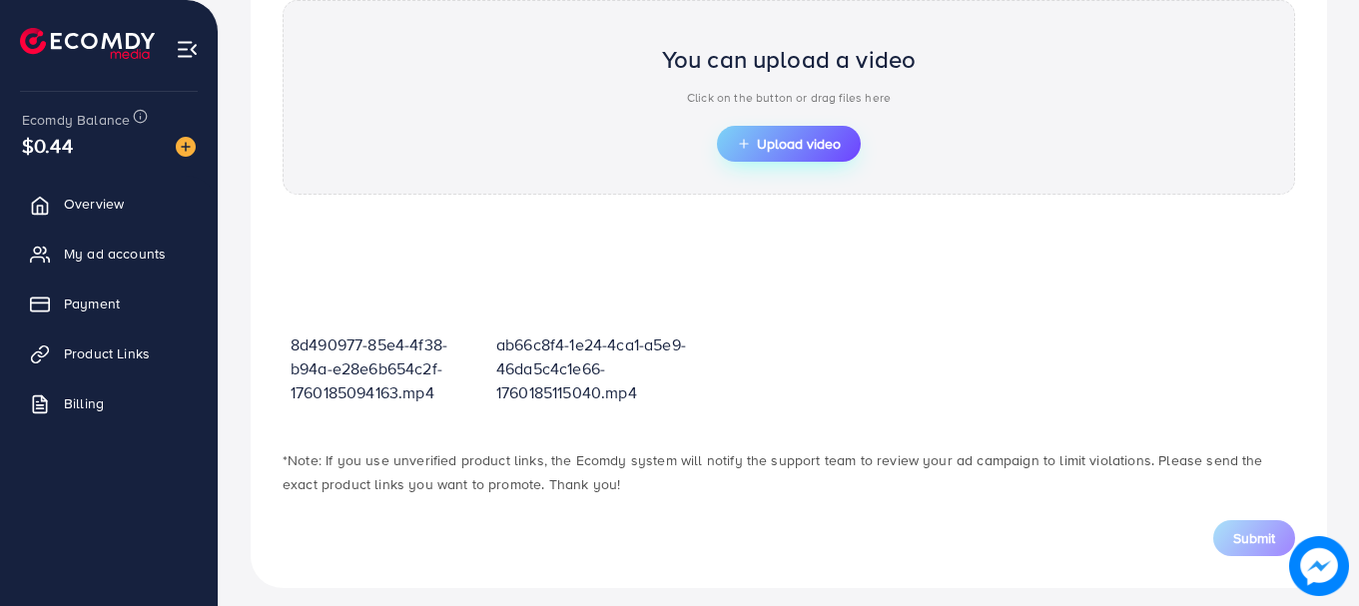
click at [785, 144] on span "Upload video" at bounding box center [789, 144] width 104 height 14
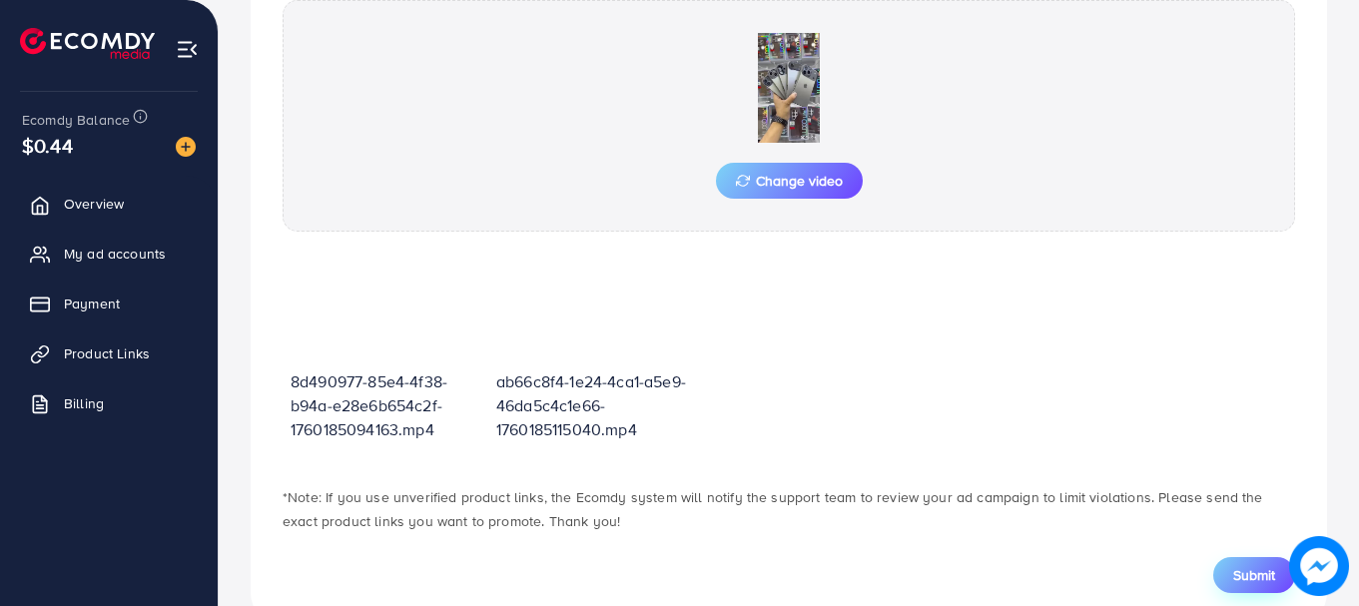
click at [1262, 559] on button "Submit" at bounding box center [1254, 575] width 82 height 36
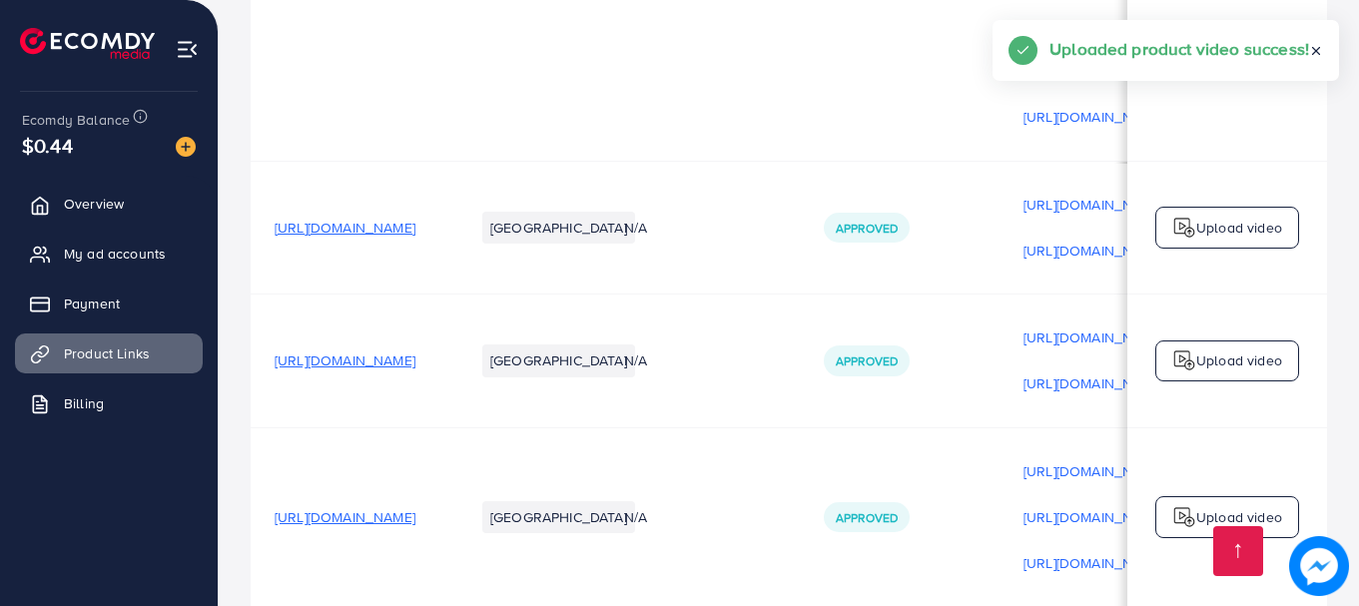
scroll to position [1382, 0]
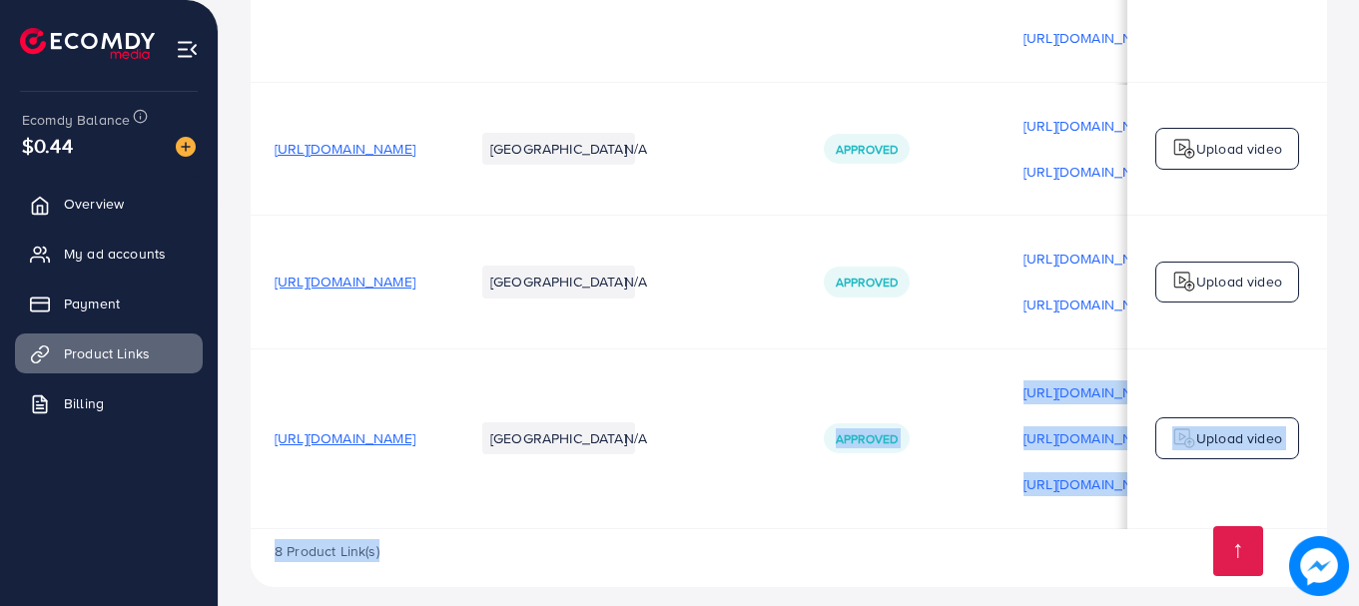
drag, startPoint x: 929, startPoint y: 507, endPoint x: 1144, endPoint y: 532, distance: 216.1
click at [1095, 546] on div "8 Product Link(s)" at bounding box center [789, 558] width 1076 height 58
click at [966, 529] on div "8 Product Link(s)" at bounding box center [789, 558] width 1076 height 58
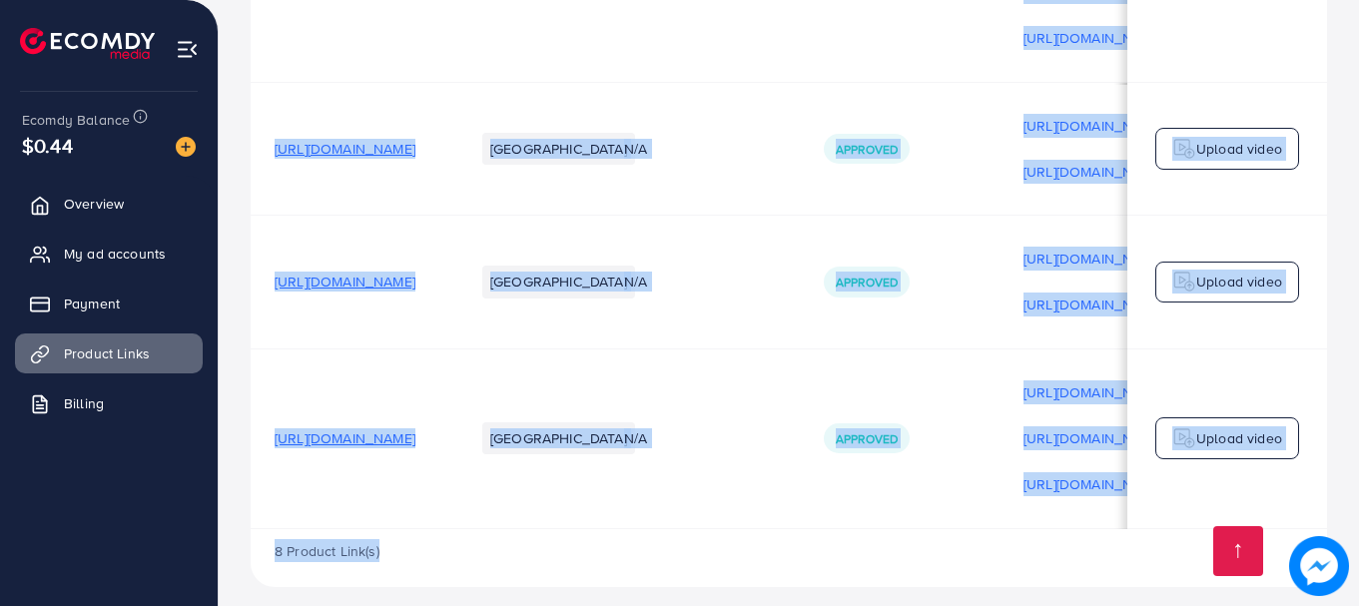
drag, startPoint x: 952, startPoint y: 510, endPoint x: 1219, endPoint y: 523, distance: 266.9
click at [1137, 531] on div "8 Product Link(s)" at bounding box center [789, 558] width 1076 height 58
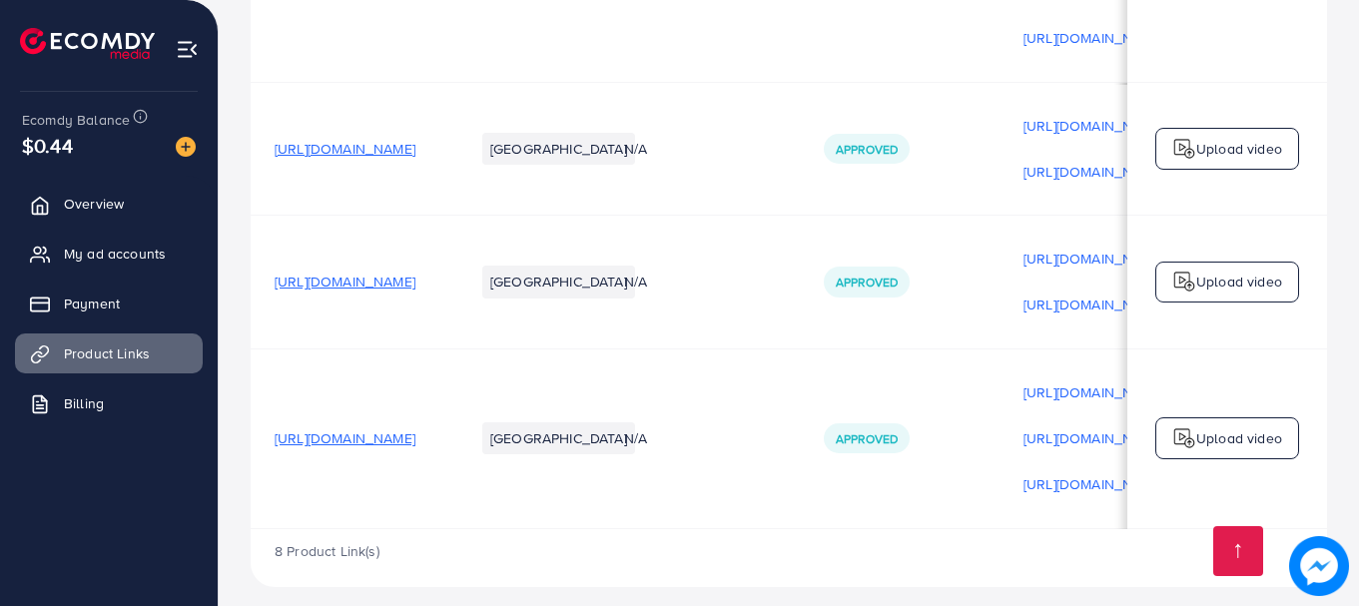
click at [990, 508] on td "Approved" at bounding box center [900, 438] width 200 height 180
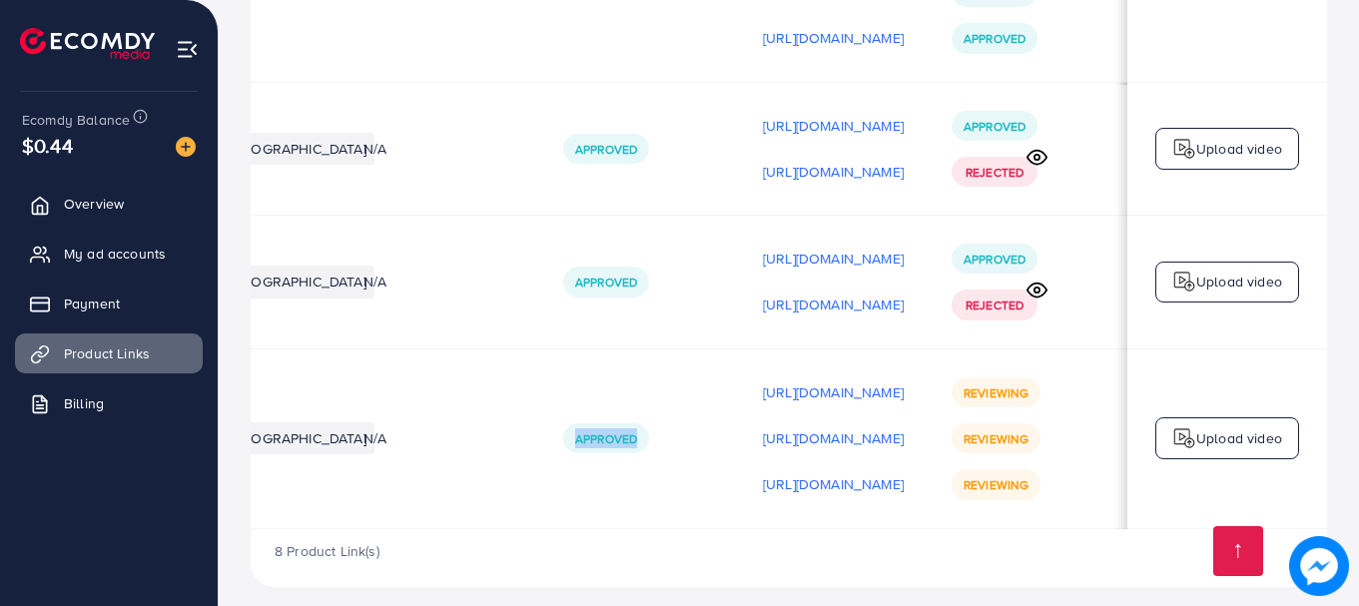
scroll to position [0, 505]
click at [1109, 551] on div "8 Product Link(s)" at bounding box center [789, 558] width 1076 height 58
drag, startPoint x: 823, startPoint y: 565, endPoint x: 815, endPoint y: 578, distance: 15.2
click at [816, 573] on div "8 Product Link(s)" at bounding box center [789, 558] width 1076 height 58
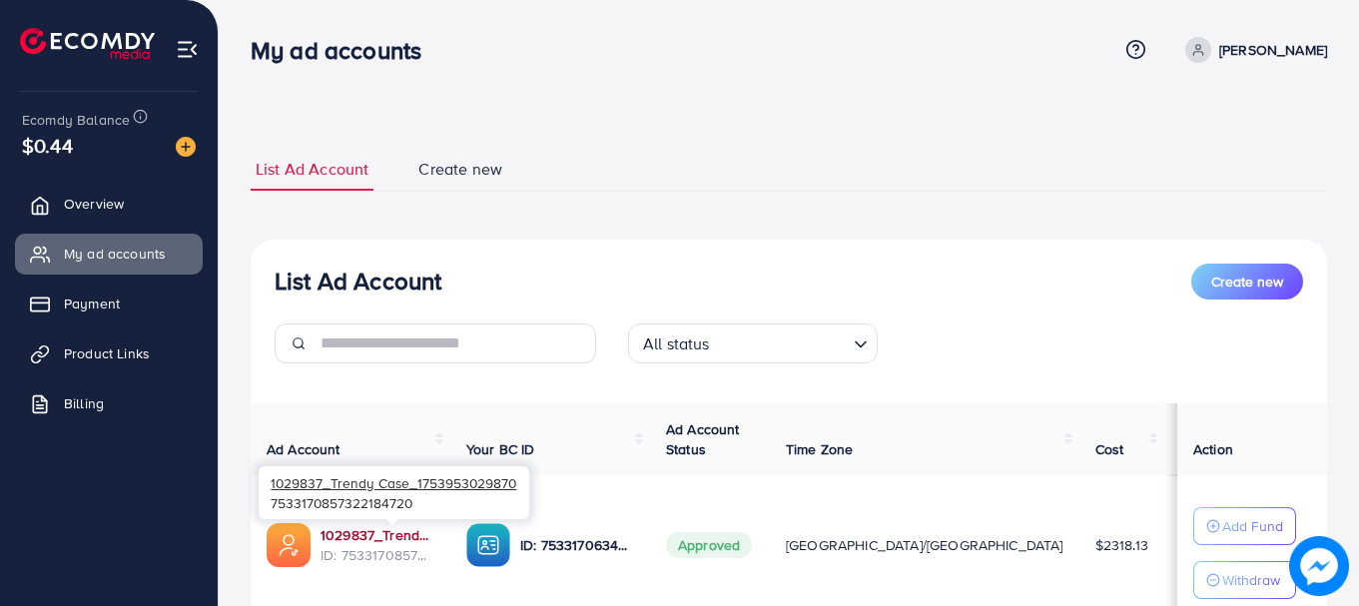
click at [381, 535] on link "1029837_Trendy Case_1753953029870" at bounding box center [377, 535] width 114 height 20
